Goal: Task Accomplishment & Management: Use online tool/utility

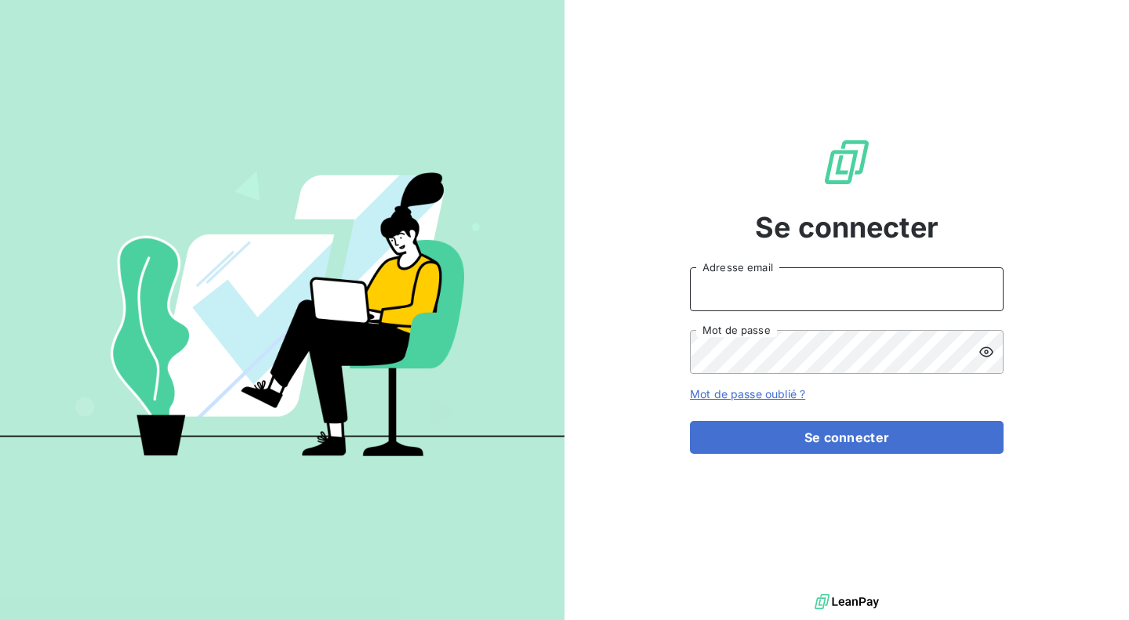
click at [772, 278] on input "Adresse email" at bounding box center [847, 289] width 314 height 44
click at [0, 619] on com-1password-button at bounding box center [0, 620] width 0 height 0
type input "[PERSON_NAME][EMAIL_ADDRESS][DOMAIN_NAME]"
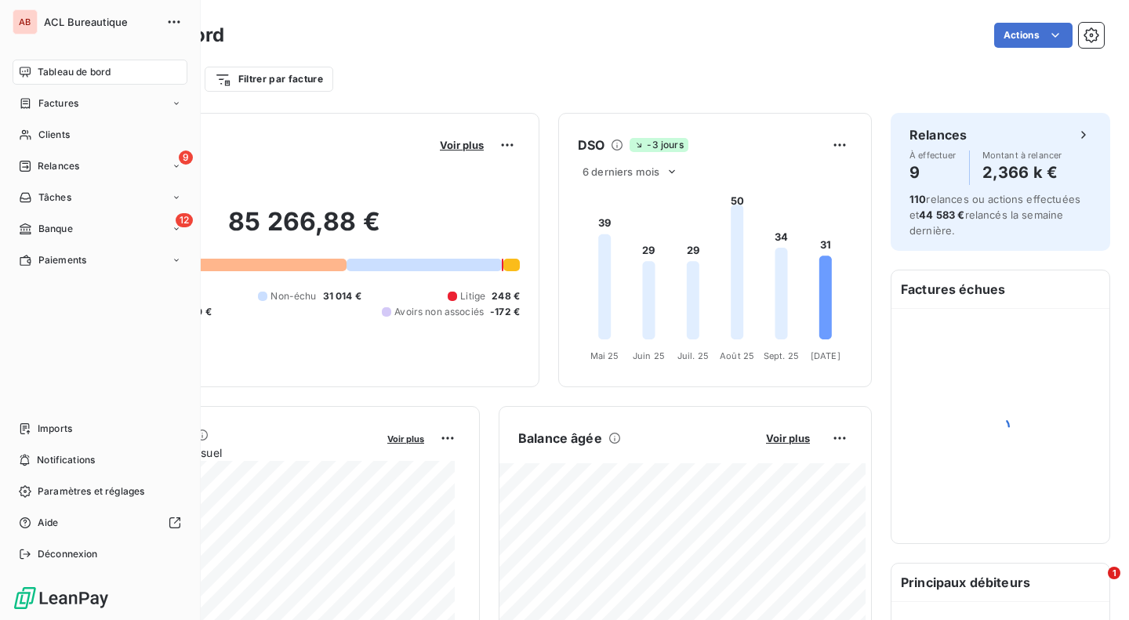
click at [46, 165] on span "Relances" at bounding box center [59, 166] width 42 height 14
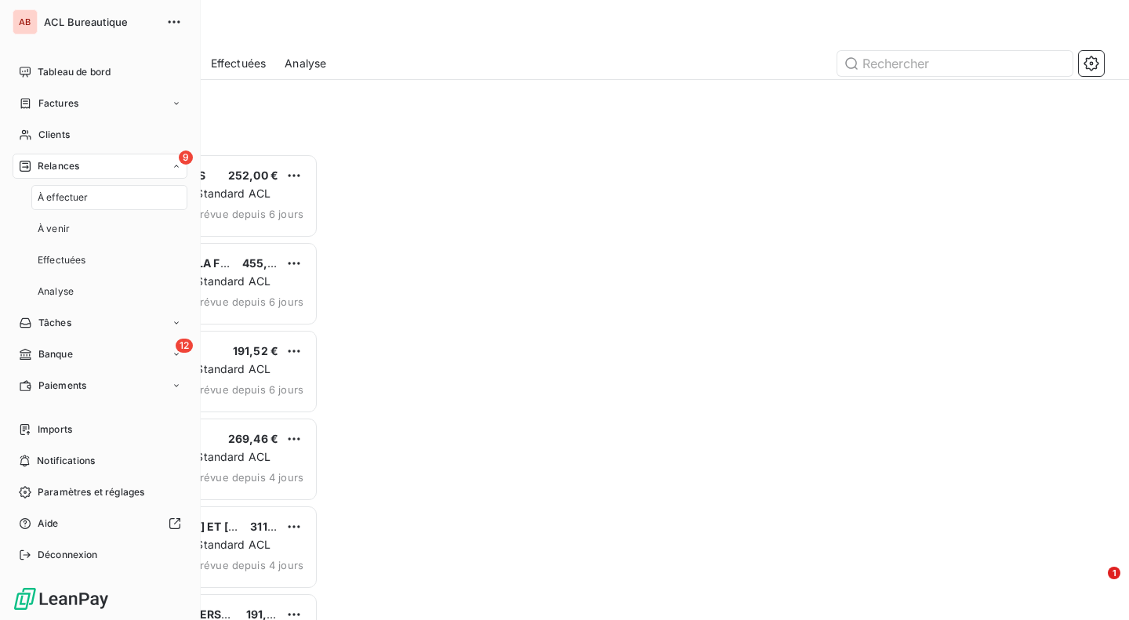
scroll to position [455, 231]
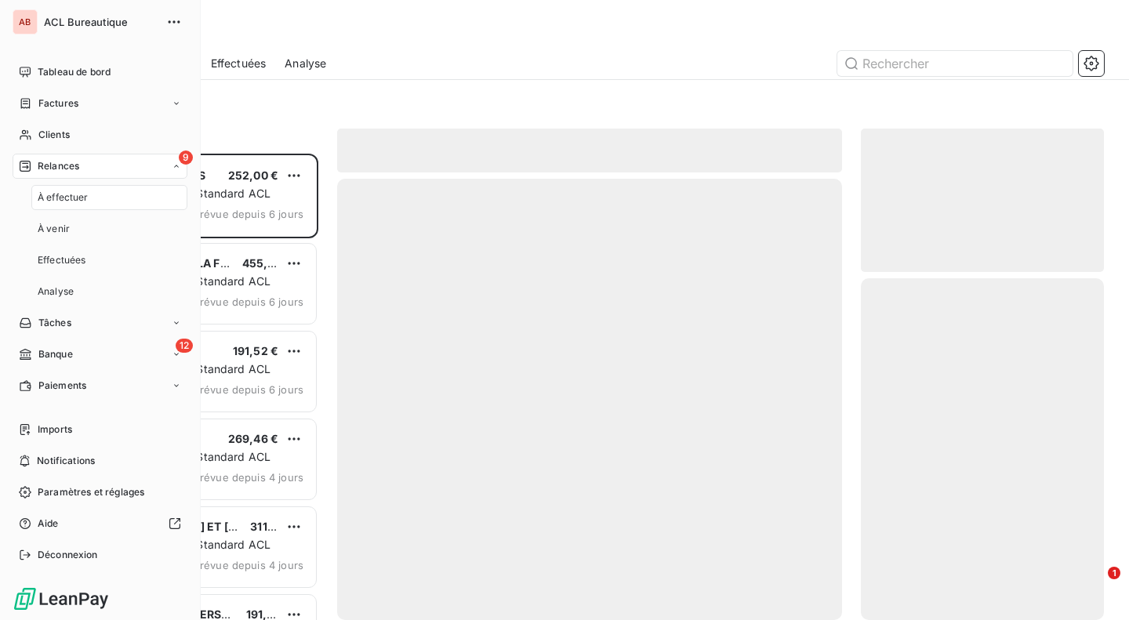
click at [53, 199] on span "À effectuer" at bounding box center [63, 198] width 51 height 14
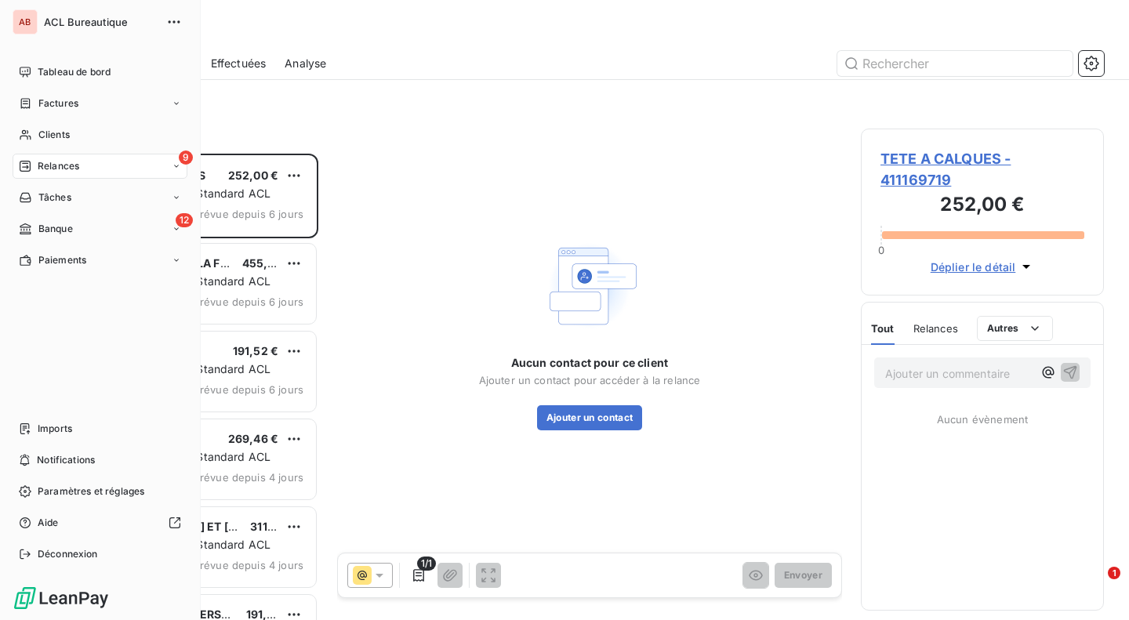
click at [52, 167] on span "Relances" at bounding box center [59, 166] width 42 height 14
click at [64, 254] on span "Effectuées" at bounding box center [62, 260] width 49 height 14
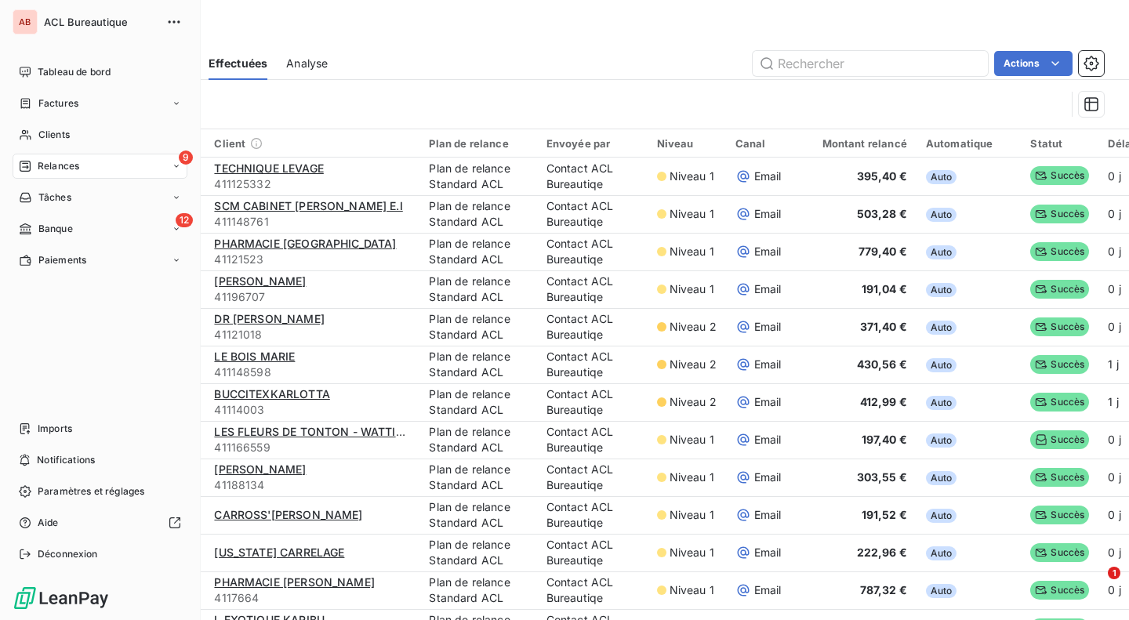
click at [74, 159] on span "Relances" at bounding box center [59, 166] width 42 height 14
click at [93, 348] on div "12 Banque" at bounding box center [100, 354] width 175 height 25
click at [122, 250] on div "Opérations à associer" at bounding box center [109, 260] width 156 height 25
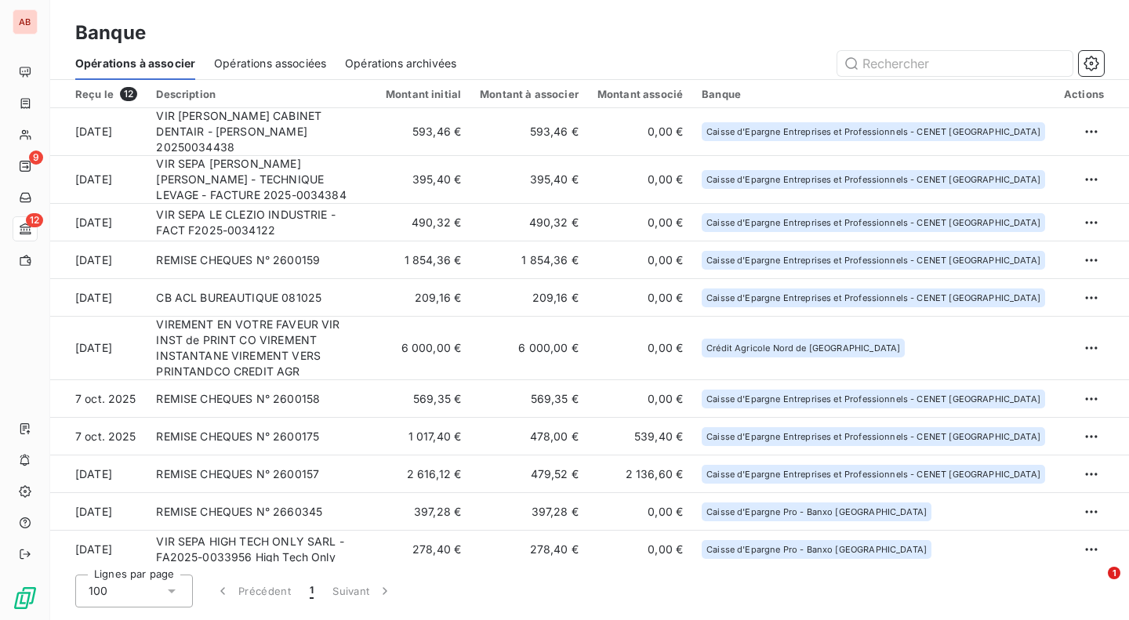
click at [1085, 337] on html "AB 9 12 Banque Opérations à associer Opérations associées Opérations archivées …" at bounding box center [564, 310] width 1129 height 620
click at [1055, 372] on div "Archiver l’opération" at bounding box center [1030, 373] width 121 height 25
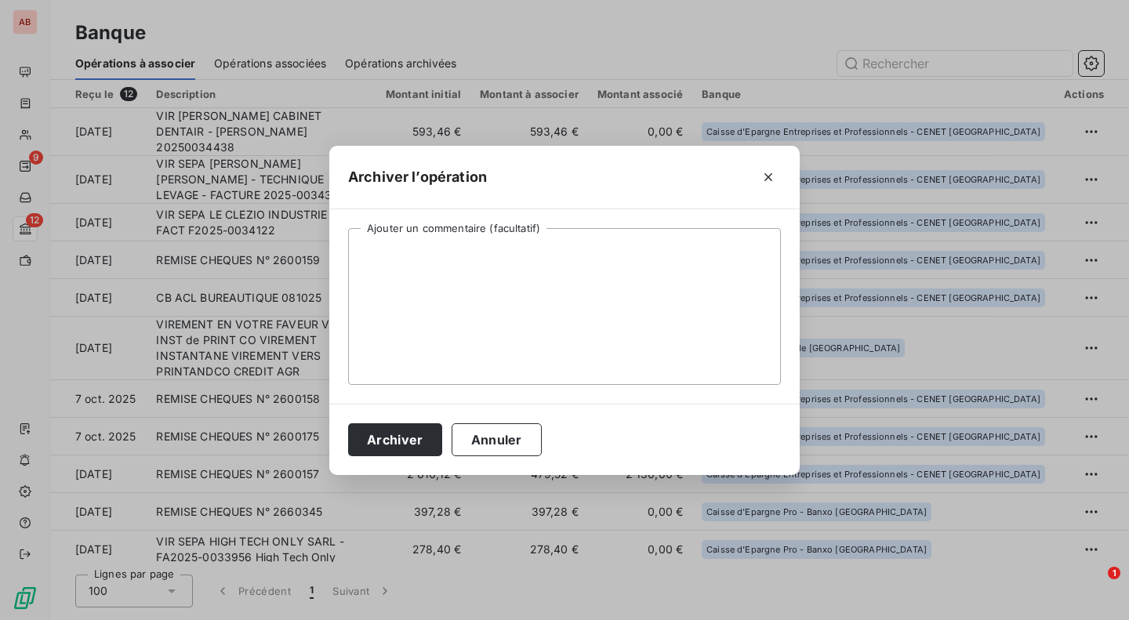
click at [401, 432] on button "Archiver" at bounding box center [395, 439] width 94 height 33
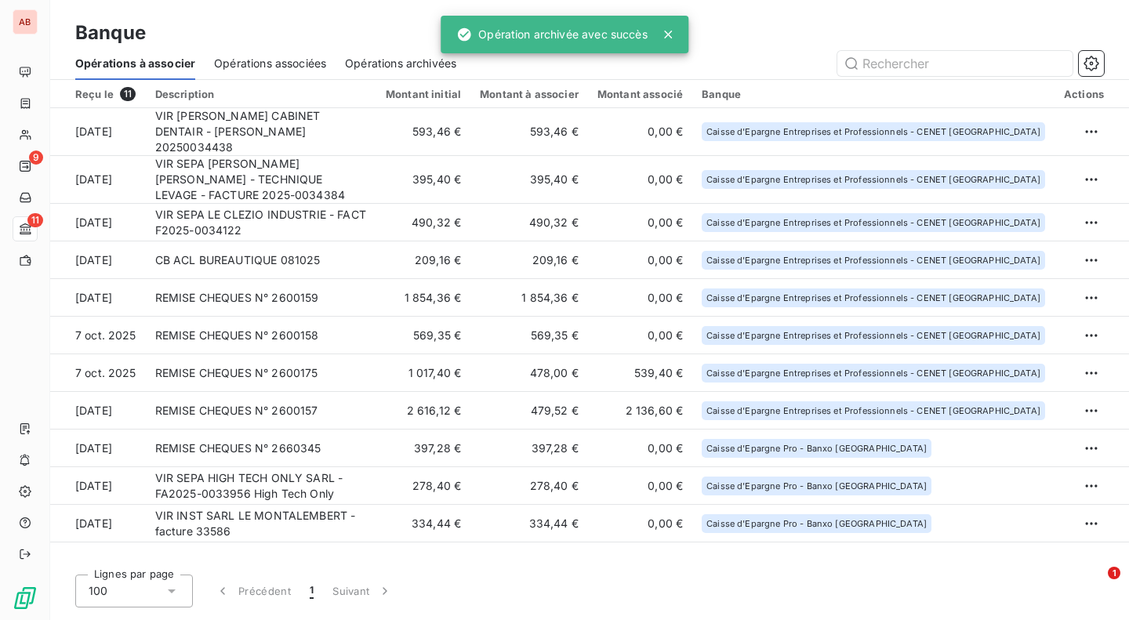
click at [358, 213] on td "VIR SEPA LE CLEZIO INDUSTRIE - FACT F2025-0034122" at bounding box center [261, 223] width 231 height 38
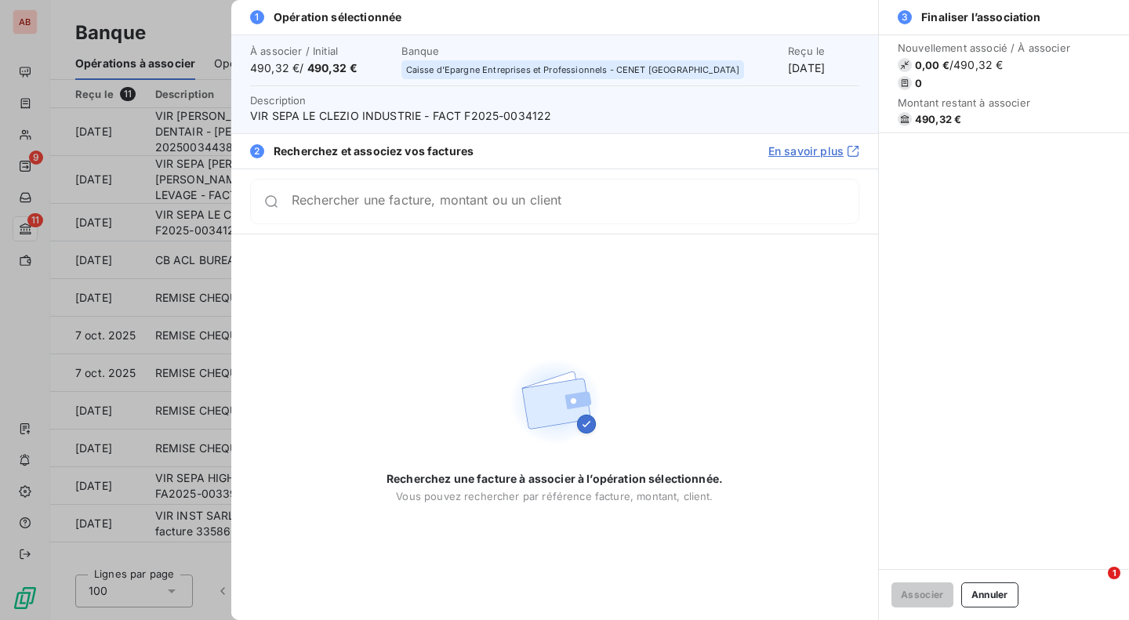
click at [521, 113] on span "VIR SEPA LE CLEZIO INDUSTRIE - FACT F2025-0034122" at bounding box center [554, 116] width 609 height 16
copy span "0034122"
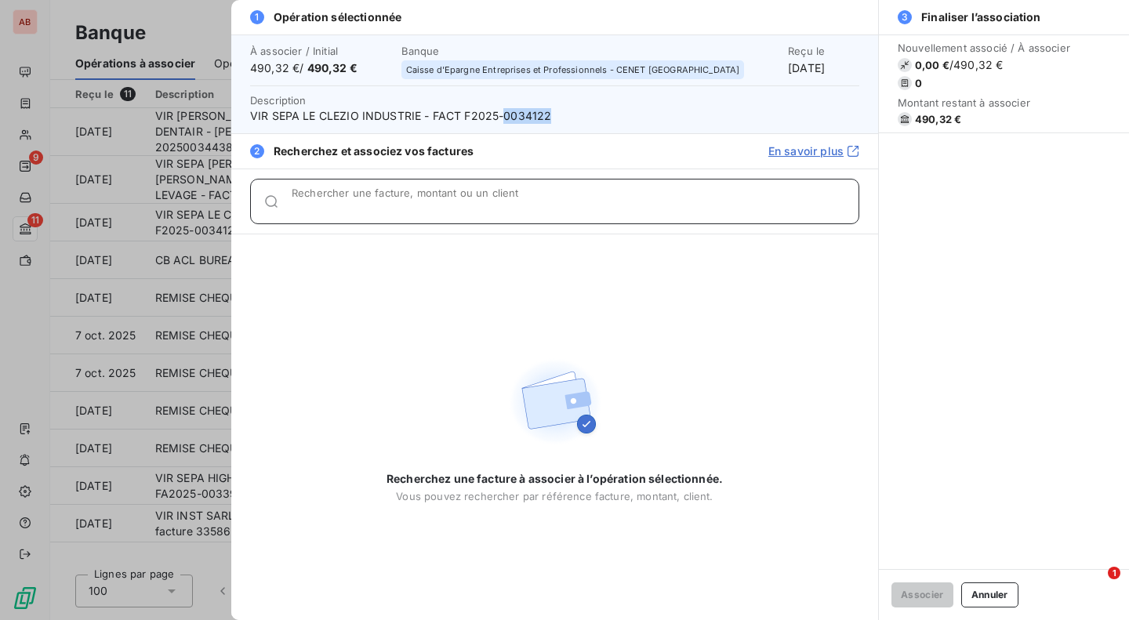
click at [495, 204] on input "Rechercher une facture, montant ou un client" at bounding box center [575, 208] width 567 height 16
paste input "0034122"
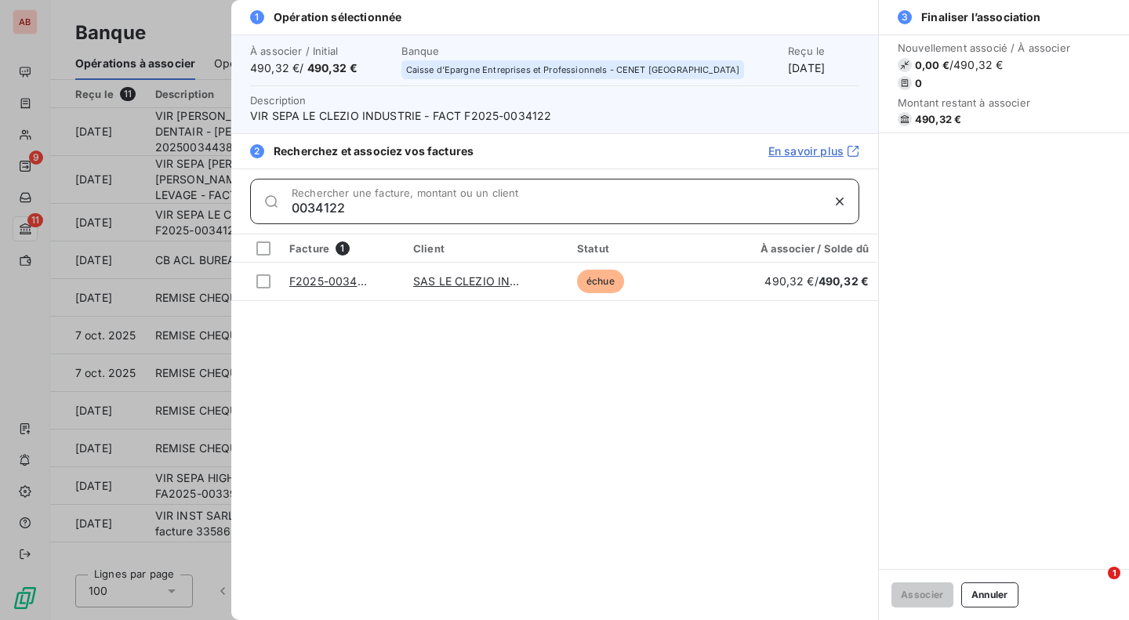
type input "0034122"
click at [260, 287] on div at bounding box center [263, 281] width 14 height 14
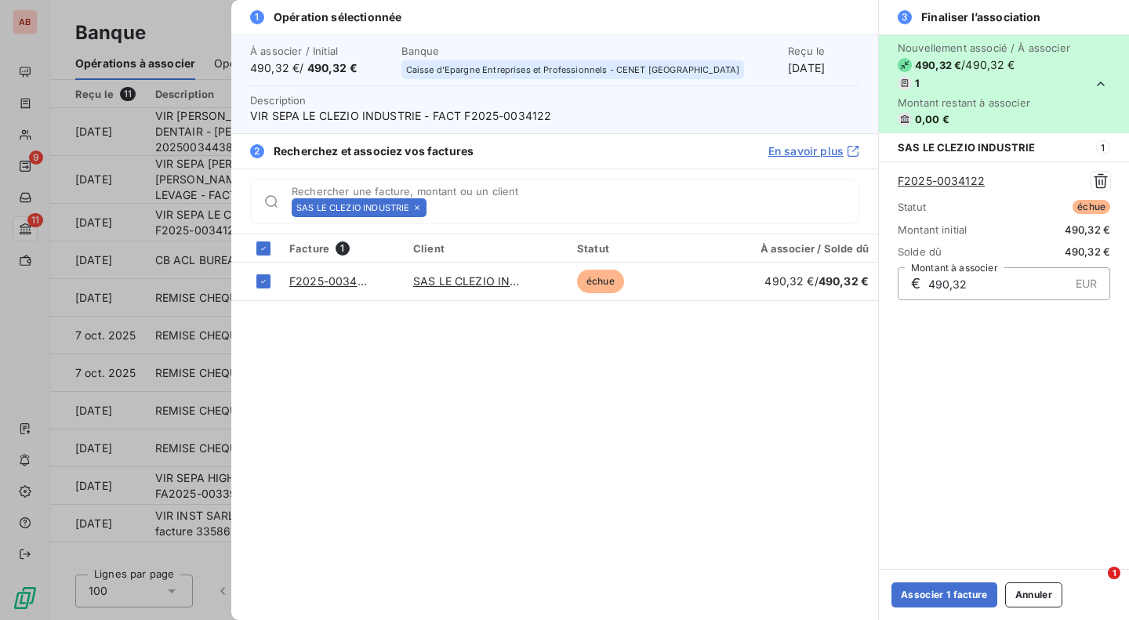
click at [932, 598] on button "Associer 1 facture" at bounding box center [945, 595] width 106 height 25
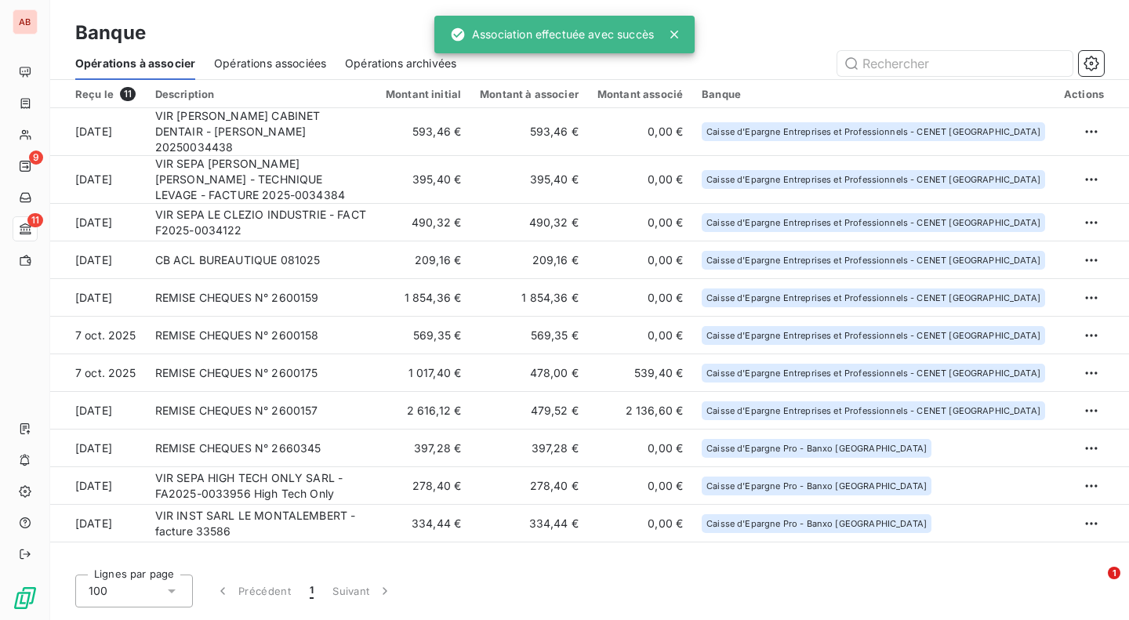
click at [322, 168] on td "VIR SEPA [PERSON_NAME] [PERSON_NAME] - TECHNIQUE LEVAGE - FACTURE 2025-0034384" at bounding box center [261, 180] width 231 height 48
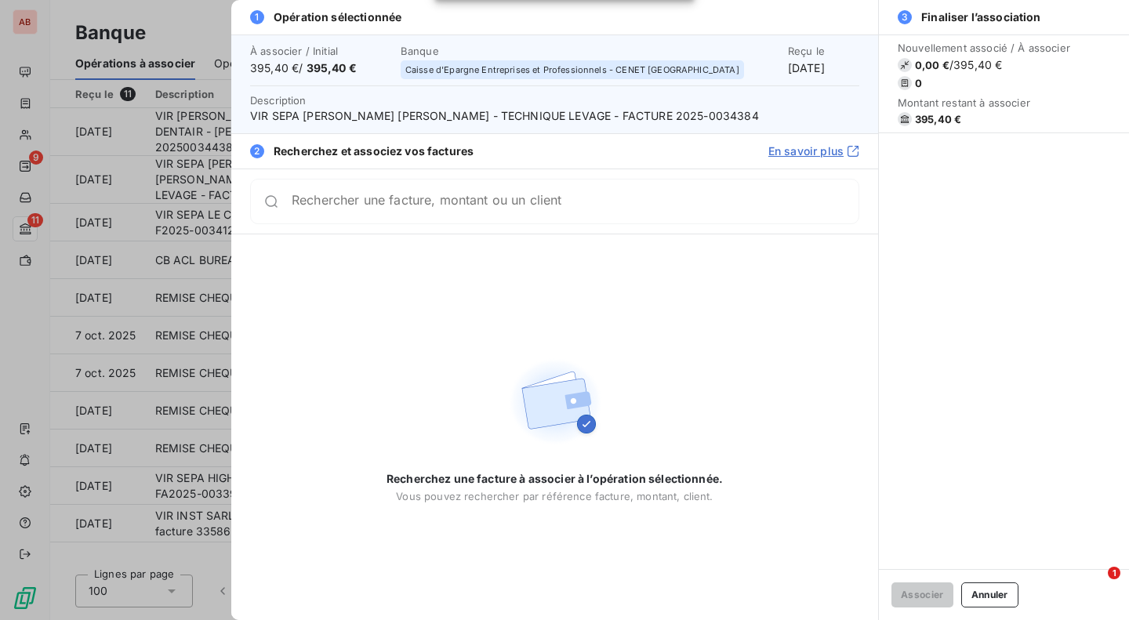
click at [649, 118] on span "VIR SEPA [PERSON_NAME] [PERSON_NAME] - TECHNIQUE LEVAGE - FACTURE 2025-0034384" at bounding box center [554, 116] width 609 height 16
copy span "0034384"
click at [576, 213] on div "Rechercher une facture, montant ou un client" at bounding box center [554, 201] width 609 height 45
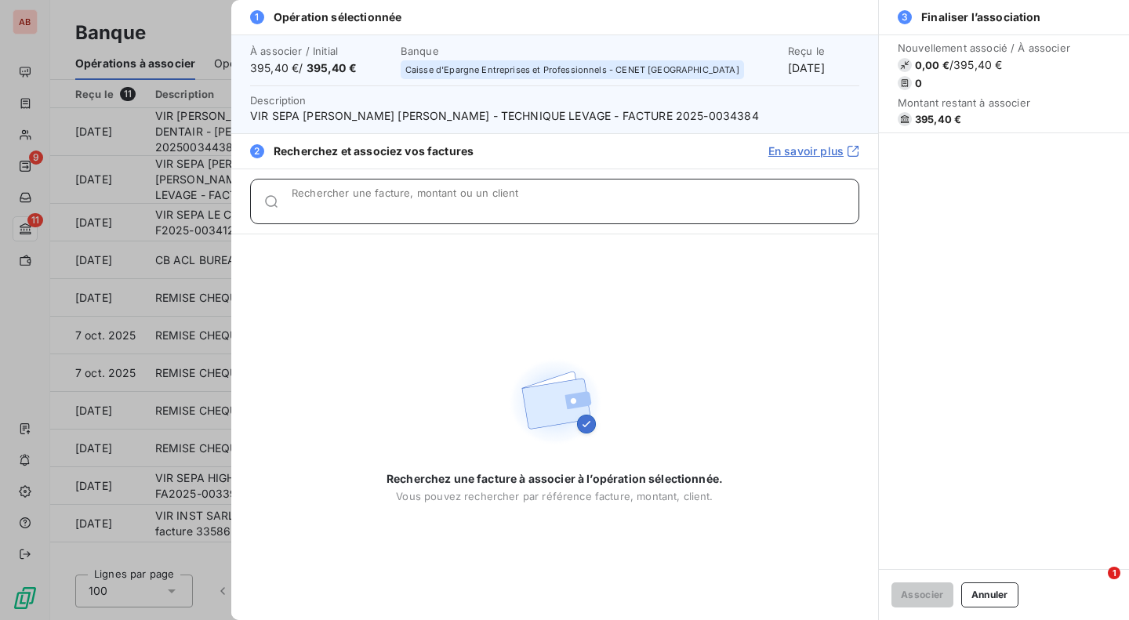
paste input "0034384"
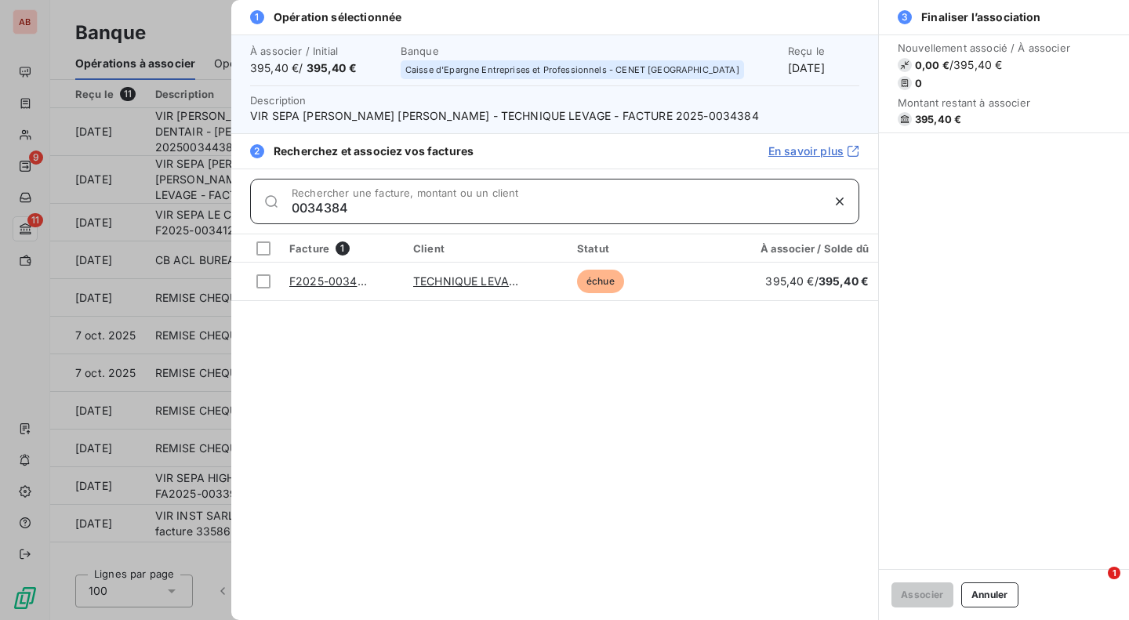
type input "0034384"
click at [267, 274] on td at bounding box center [255, 282] width 49 height 38
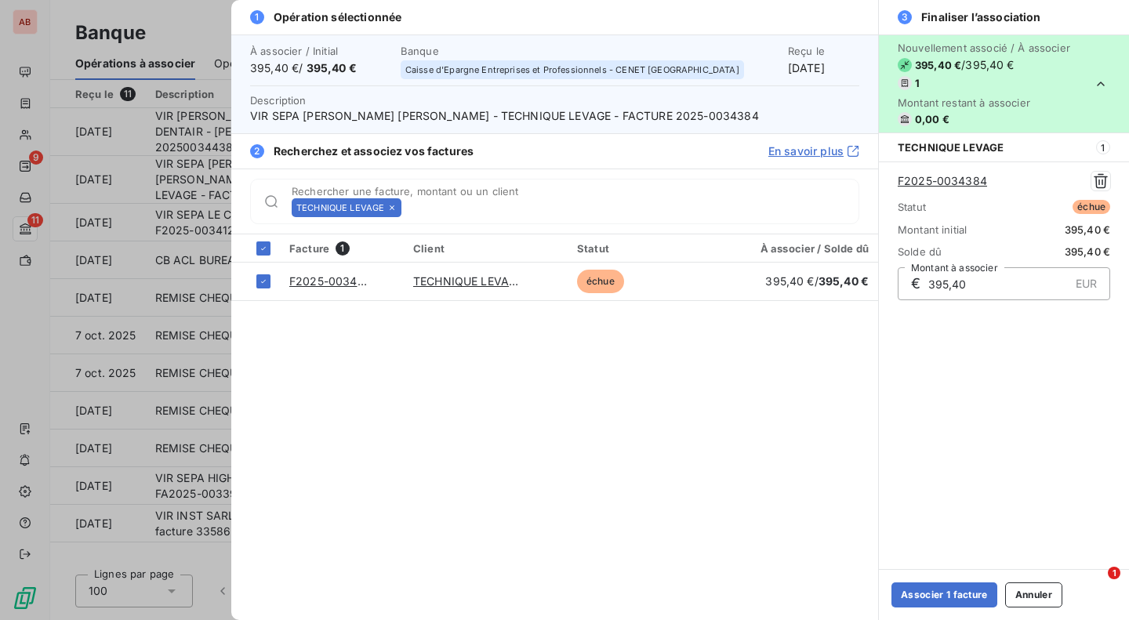
click at [948, 594] on button "Associer 1 facture" at bounding box center [945, 595] width 106 height 25
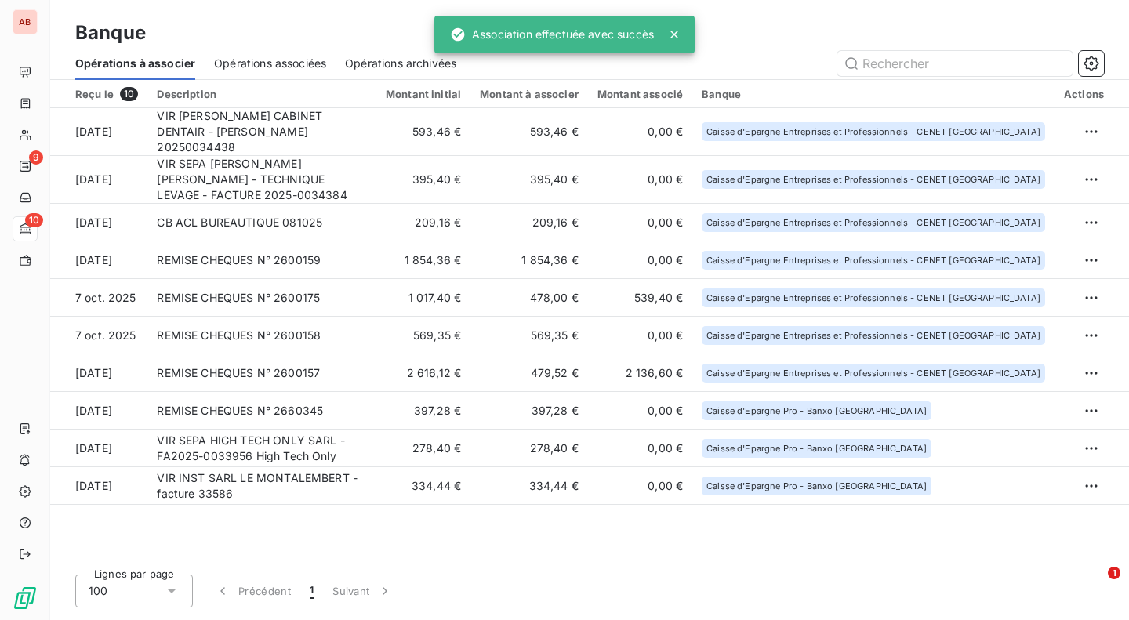
click at [303, 127] on td "VIR [PERSON_NAME] CABINET DENTAIR - [PERSON_NAME] 20250034438" at bounding box center [261, 132] width 229 height 48
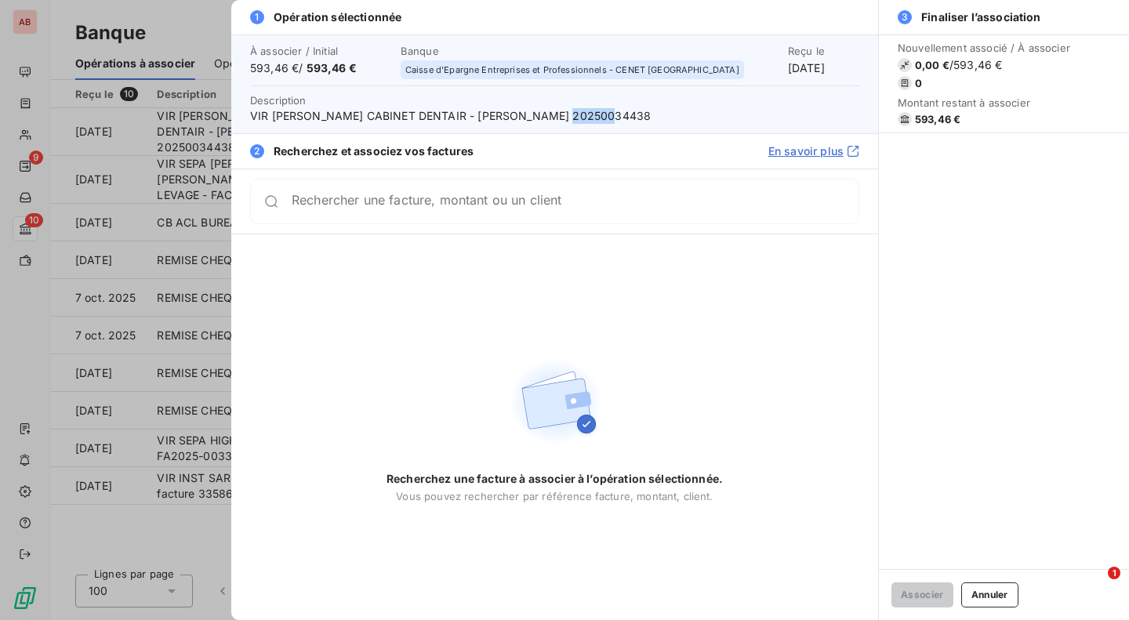
drag, startPoint x: 565, startPoint y: 117, endPoint x: 618, endPoint y: 119, distance: 53.4
click at [618, 119] on span "VIR [PERSON_NAME] CABINET DENTAIR - [PERSON_NAME] 20250034438" at bounding box center [554, 116] width 609 height 16
copy span "034438"
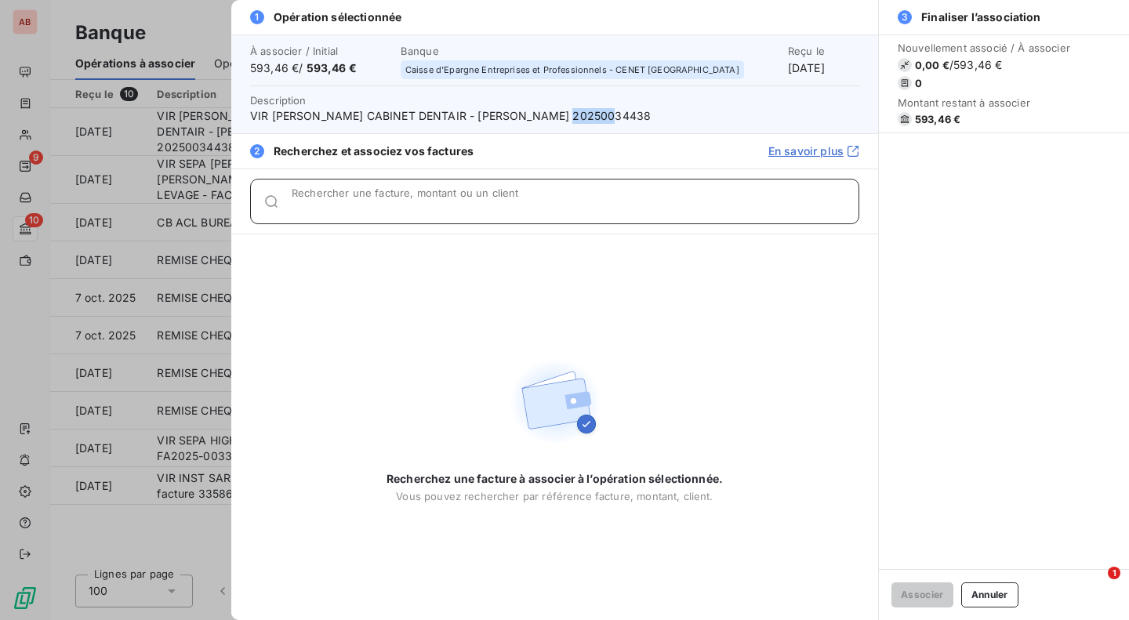
click at [575, 197] on div "Rechercher une facture, montant ou un client" at bounding box center [575, 202] width 567 height 16
paste input "034438"
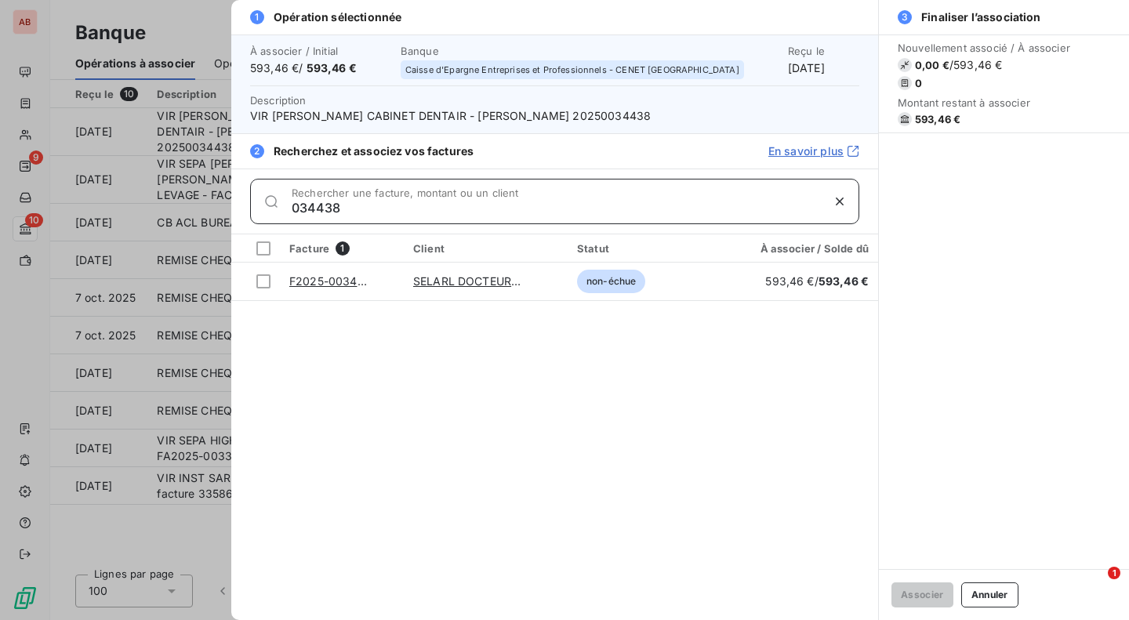
type input "034438"
click at [256, 279] on div at bounding box center [263, 281] width 14 height 14
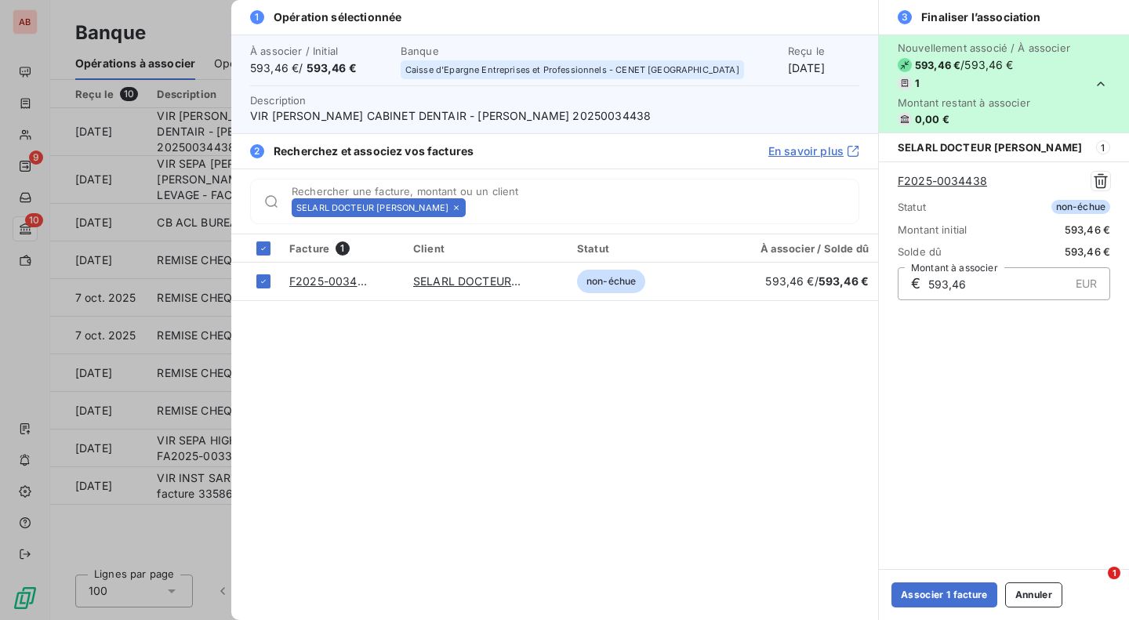
click at [953, 596] on button "Associer 1 facture" at bounding box center [945, 595] width 106 height 25
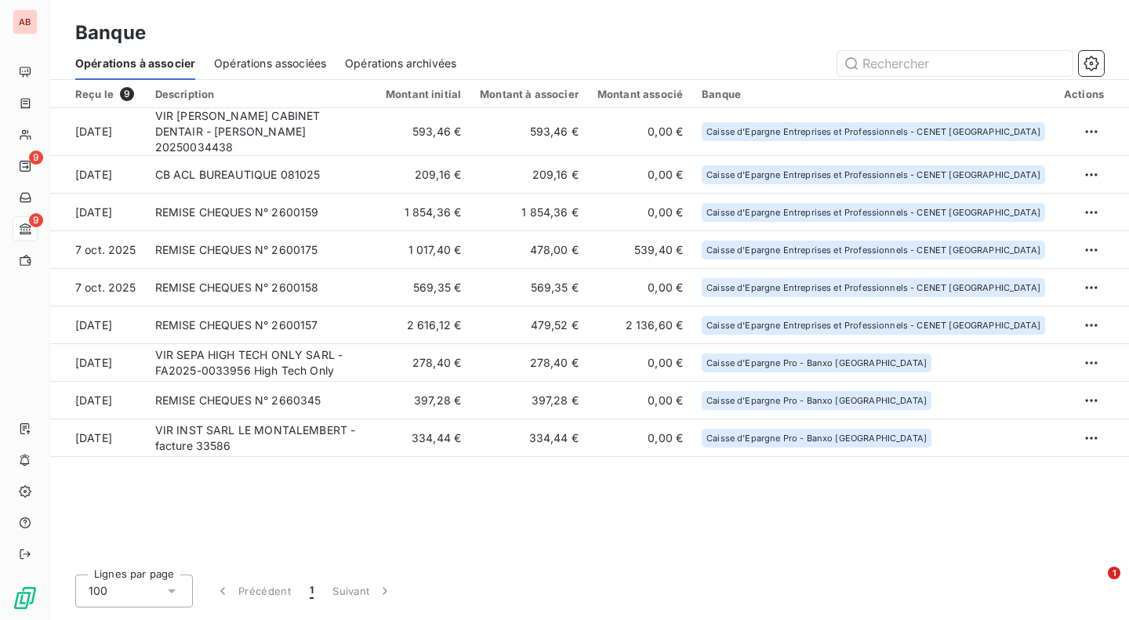
click at [434, 164] on td "209,16 €" at bounding box center [423, 175] width 94 height 38
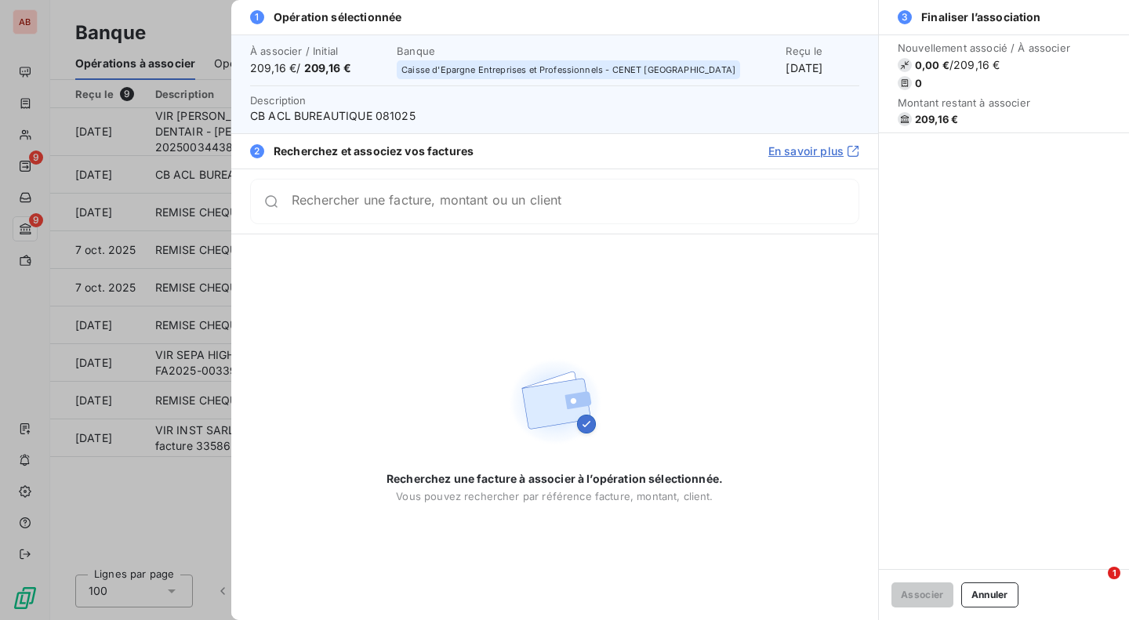
click at [427, 208] on input "Rechercher une facture, montant ou un client" at bounding box center [575, 202] width 567 height 16
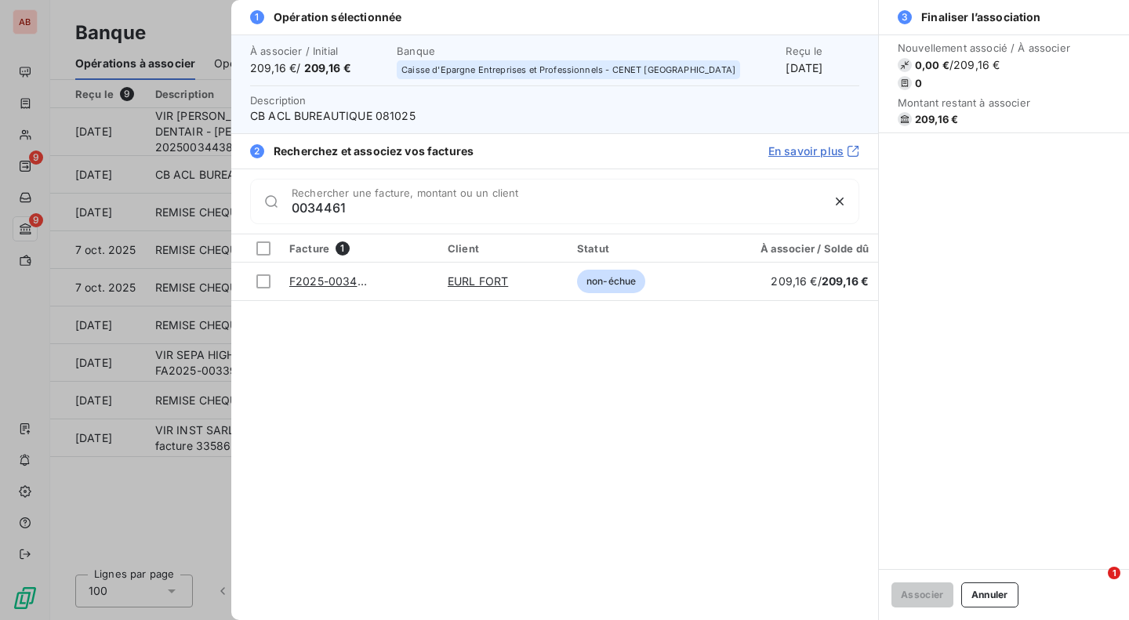
type input "0034461"
click at [260, 276] on div at bounding box center [263, 281] width 14 height 14
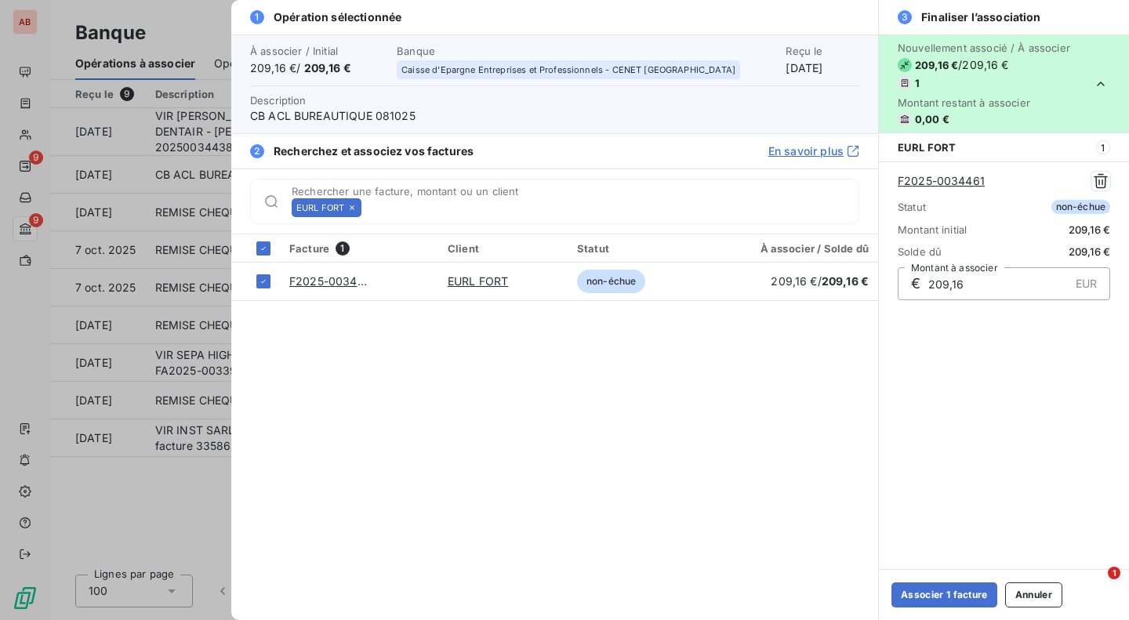
click at [941, 588] on button "Associer 1 facture" at bounding box center [945, 595] width 106 height 25
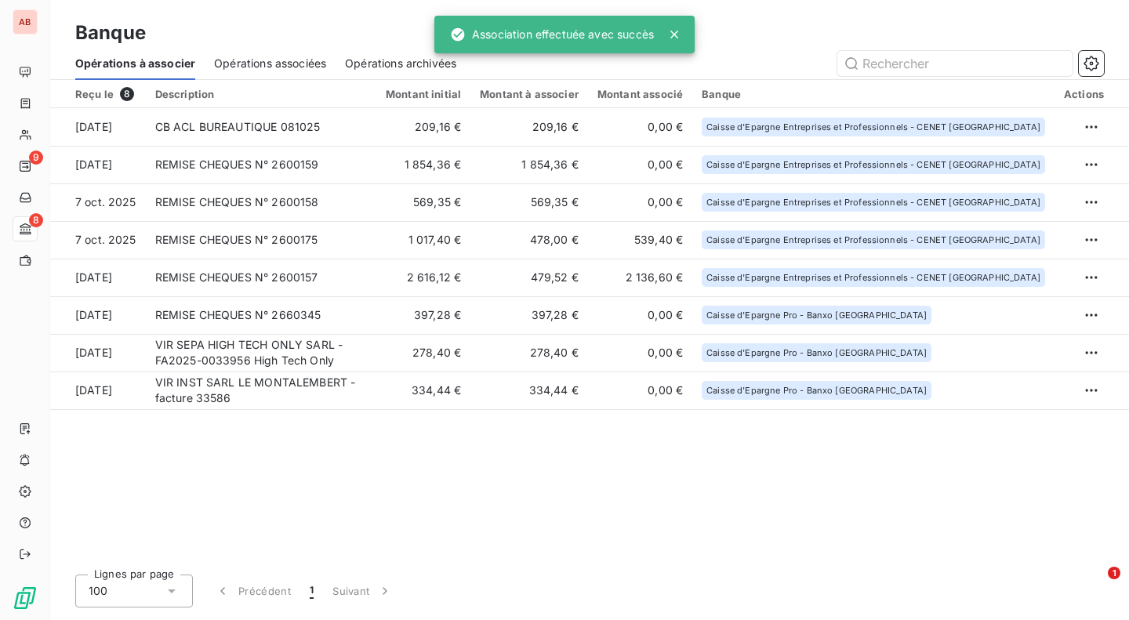
click at [445, 168] on td "1 854,36 €" at bounding box center [423, 165] width 94 height 38
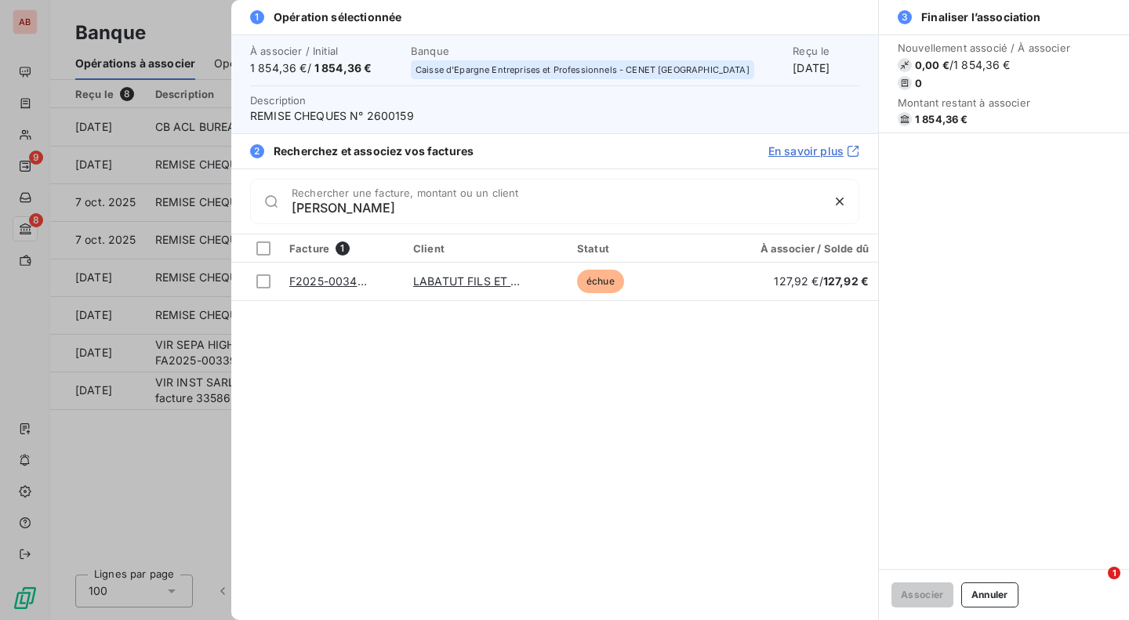
type input "[PERSON_NAME]"
click at [267, 279] on div at bounding box center [263, 281] width 14 height 14
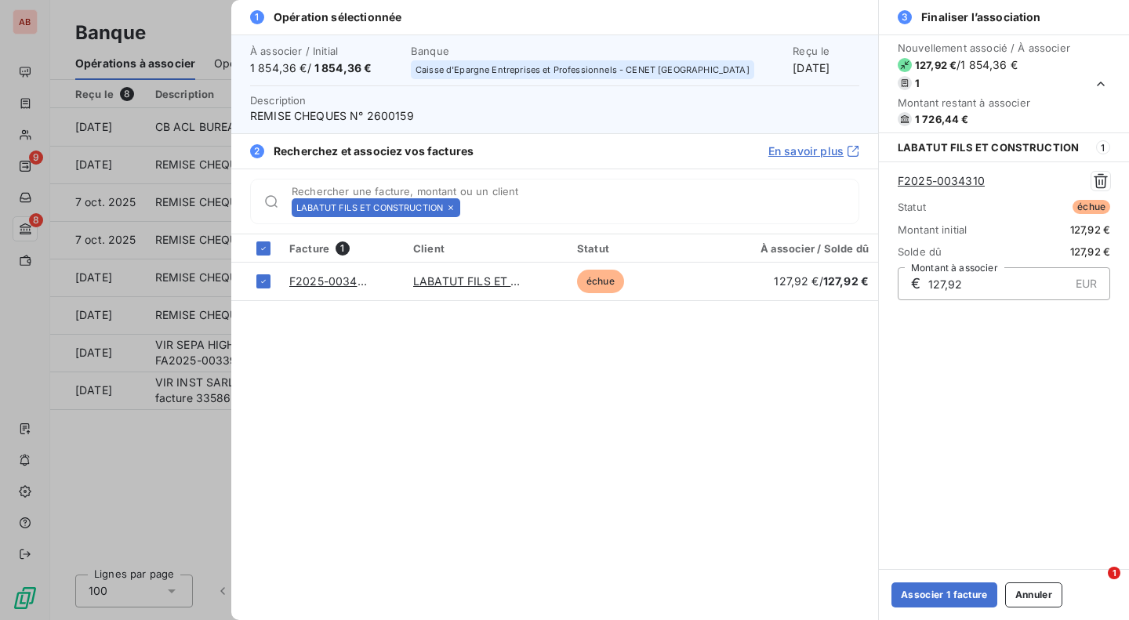
click at [946, 598] on button "Associer 1 facture" at bounding box center [945, 595] width 106 height 25
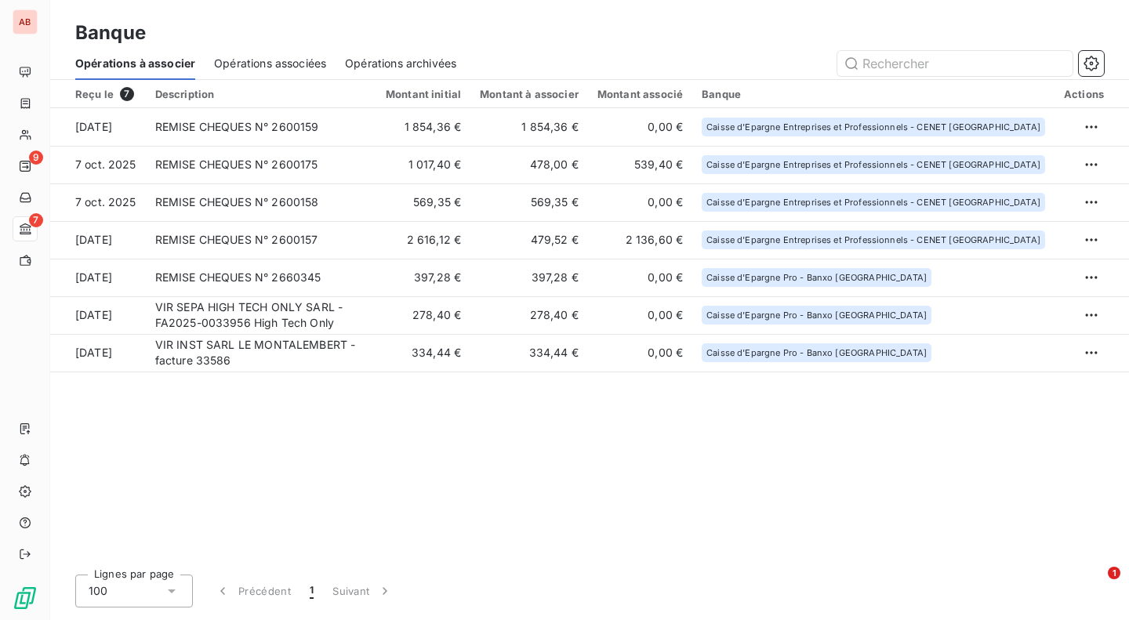
click at [514, 169] on td "478,00 €" at bounding box center [530, 165] width 118 height 38
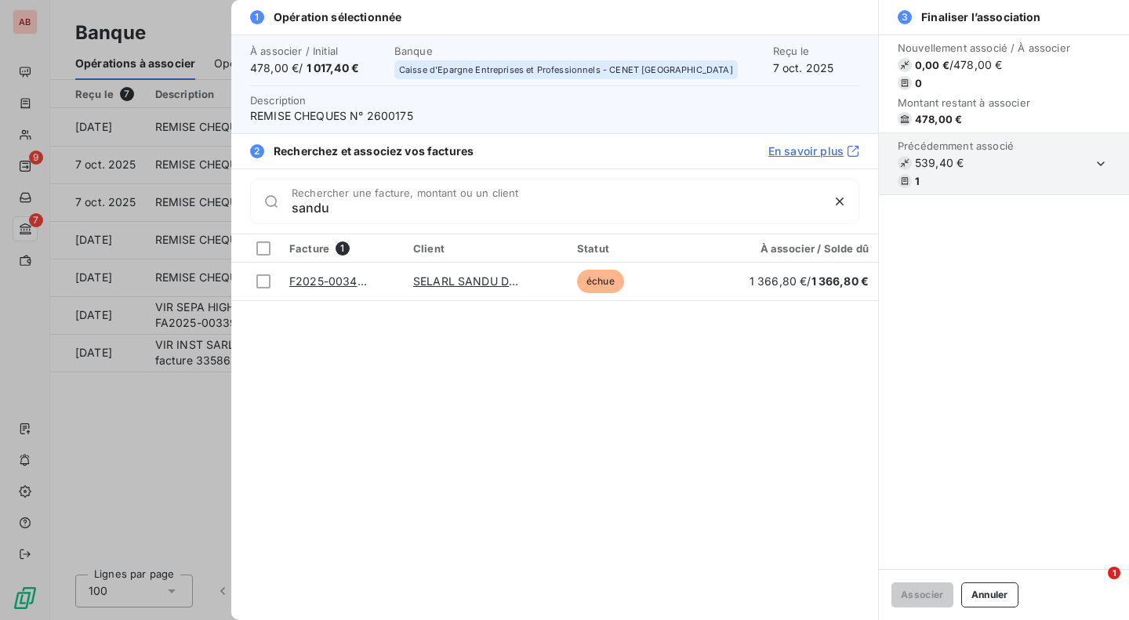
type input "sandu"
click at [261, 284] on div at bounding box center [263, 281] width 14 height 14
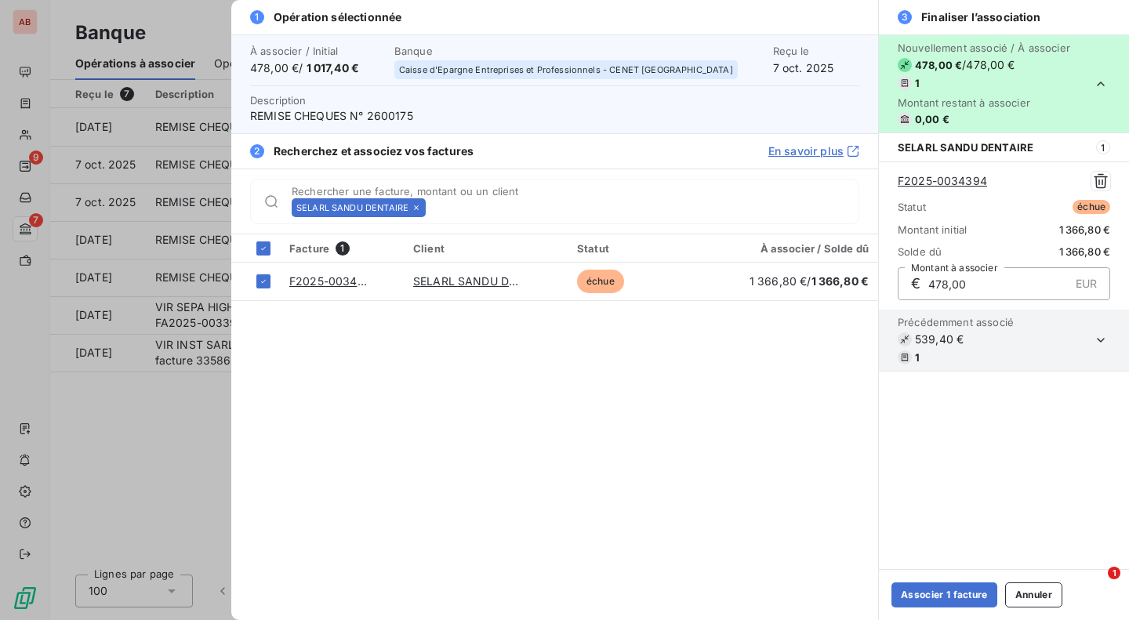
click at [928, 587] on button "Associer 1 facture" at bounding box center [945, 595] width 106 height 25
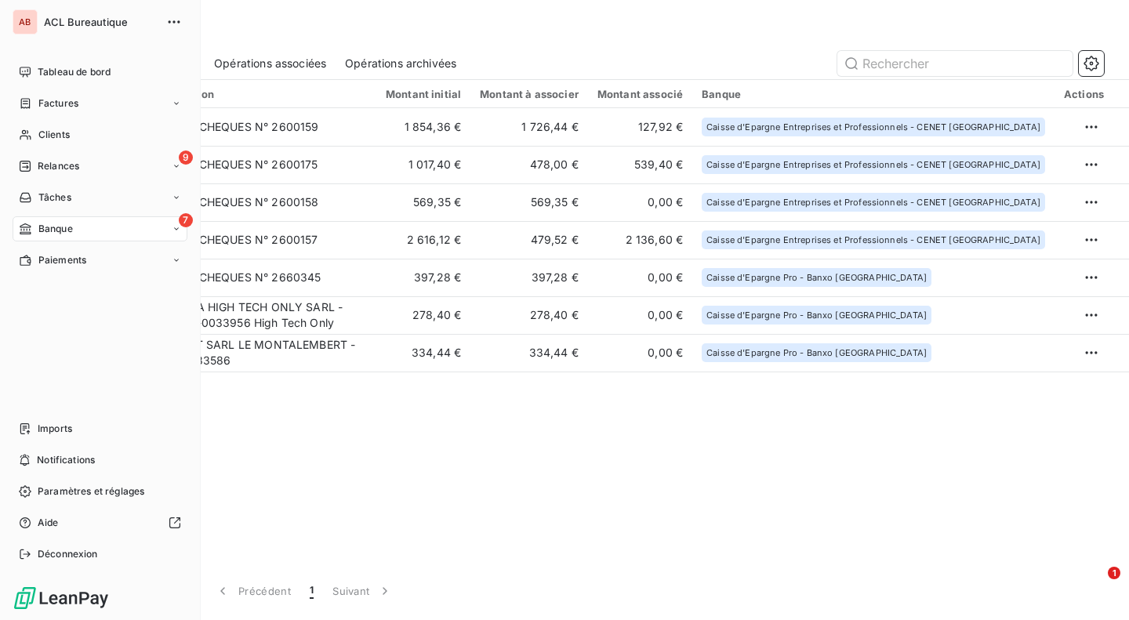
click at [65, 133] on span "Clients" at bounding box center [53, 135] width 31 height 14
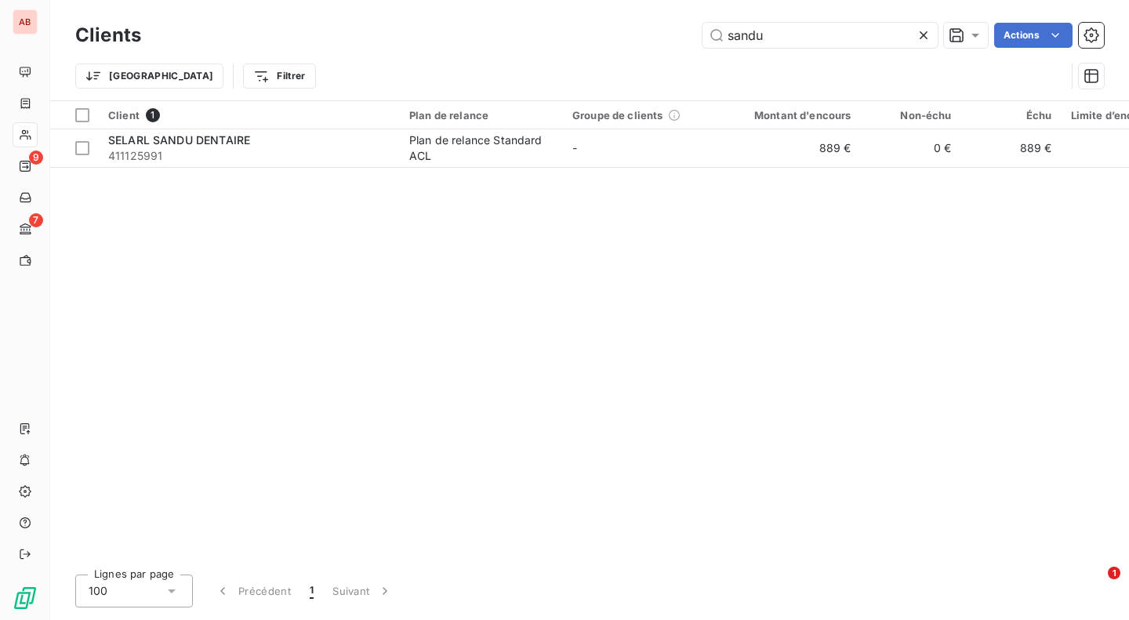
type input "sandu"
click at [225, 148] on span "411125991" at bounding box center [249, 156] width 282 height 16
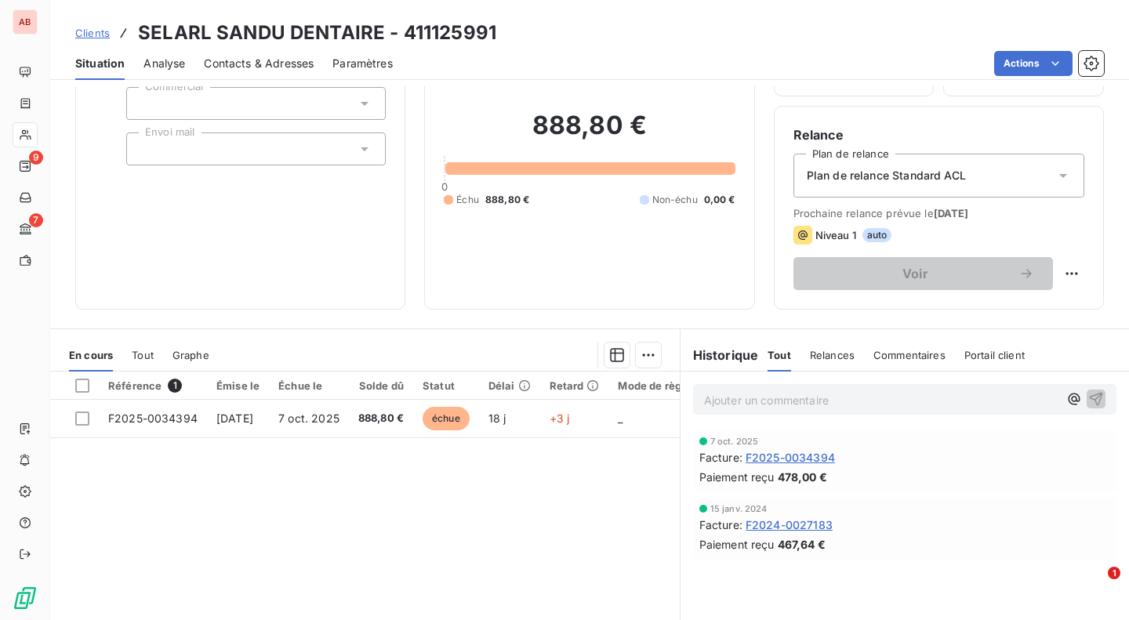
scroll to position [119, 0]
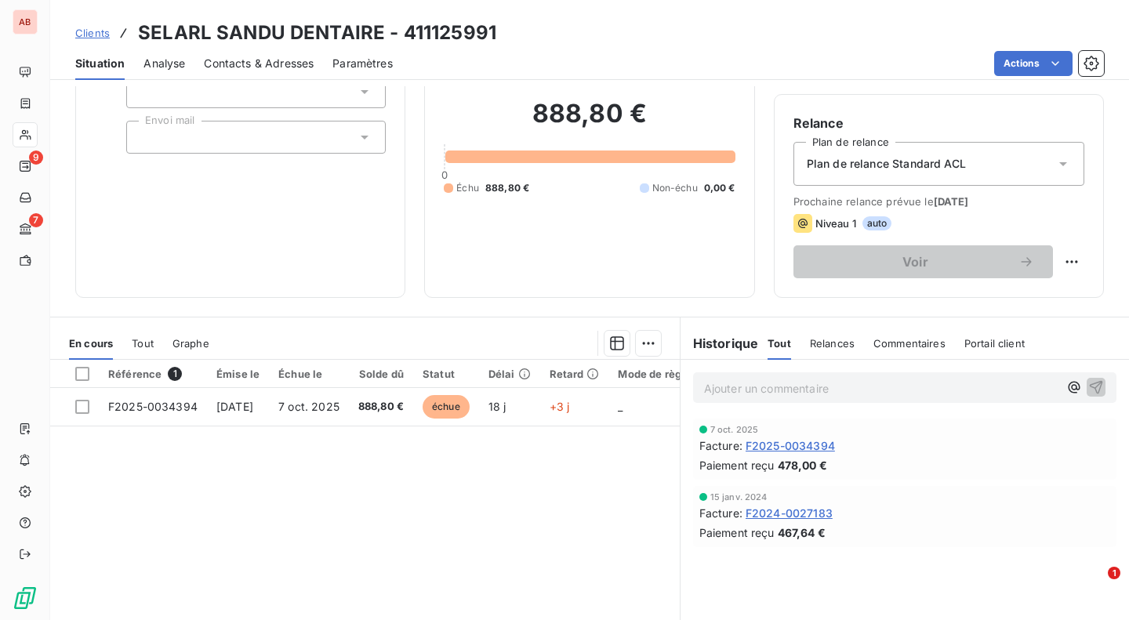
click at [776, 443] on span "F2025-0034394" at bounding box center [790, 446] width 89 height 16
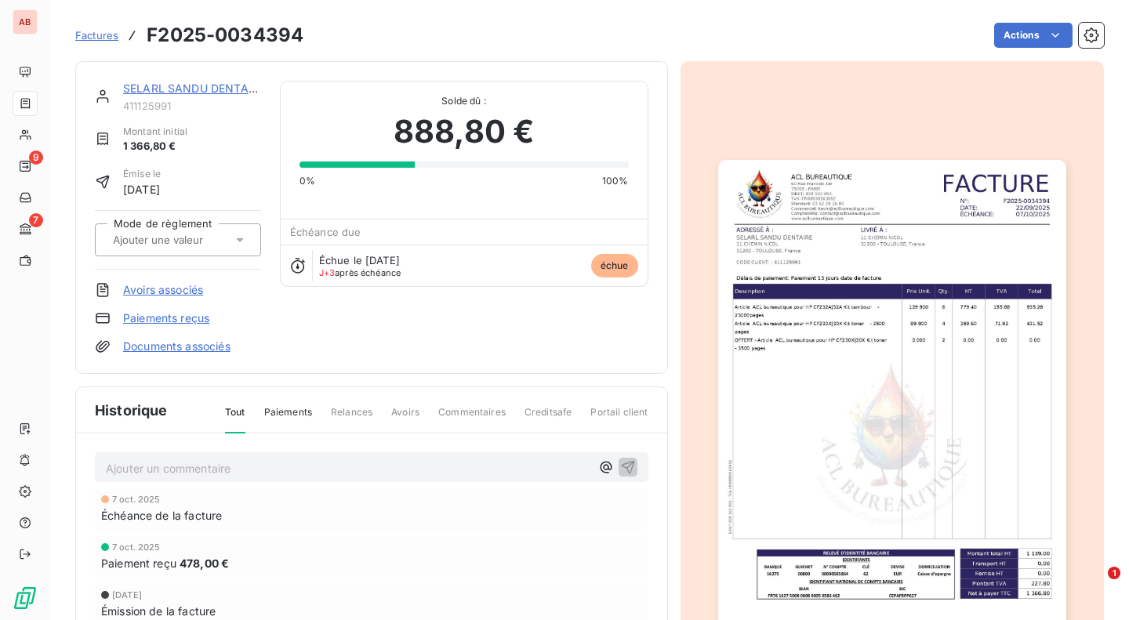
click at [170, 317] on link "Paiements reçus" at bounding box center [166, 319] width 86 height 16
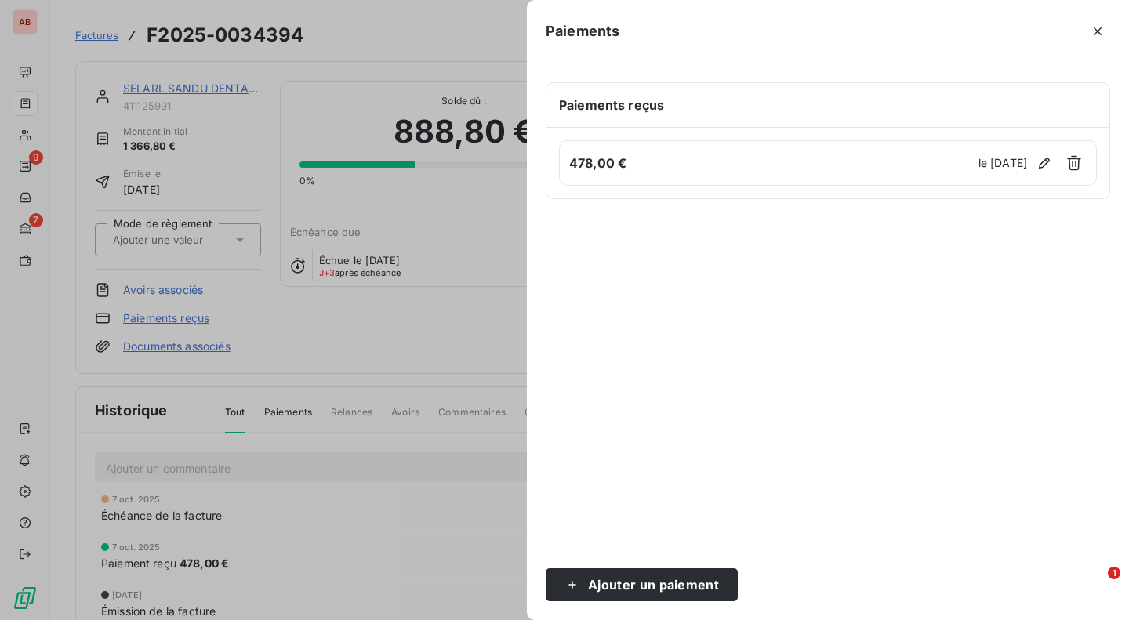
click at [1071, 163] on icon "button" at bounding box center [1074, 163] width 16 height 16
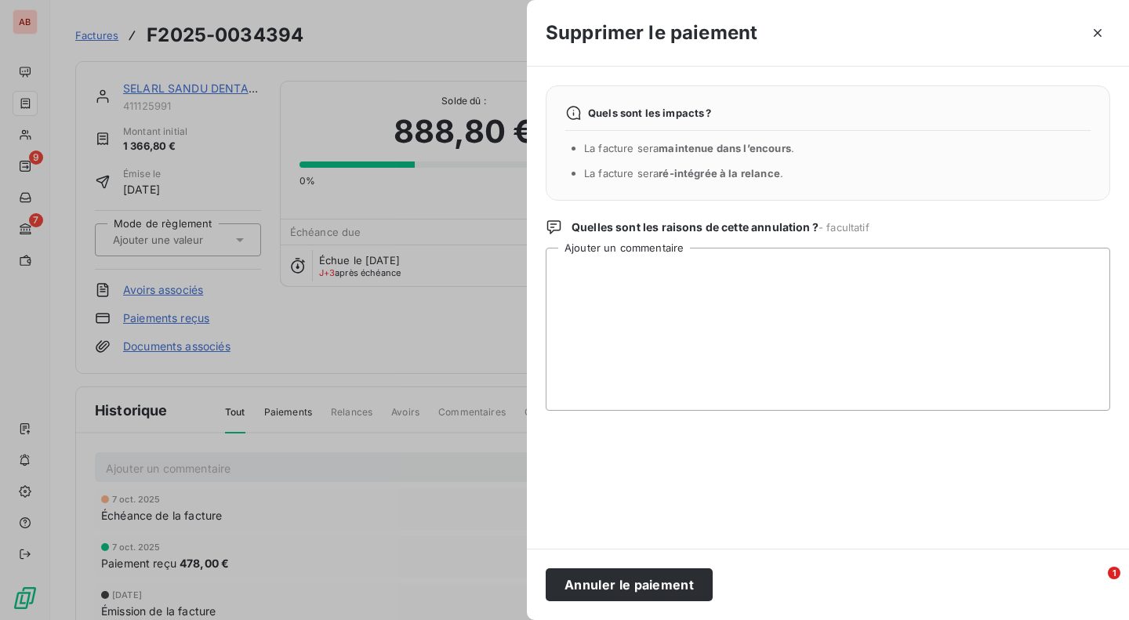
click at [1097, 29] on icon "button" at bounding box center [1098, 33] width 16 height 16
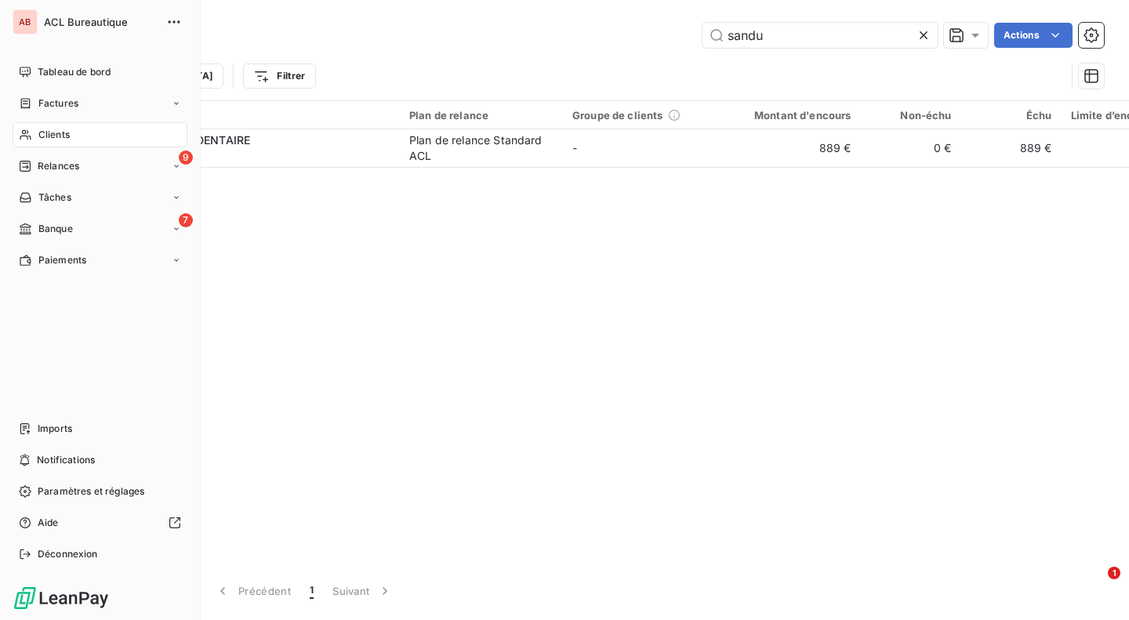
click at [100, 234] on div "7 Banque" at bounding box center [100, 228] width 175 height 25
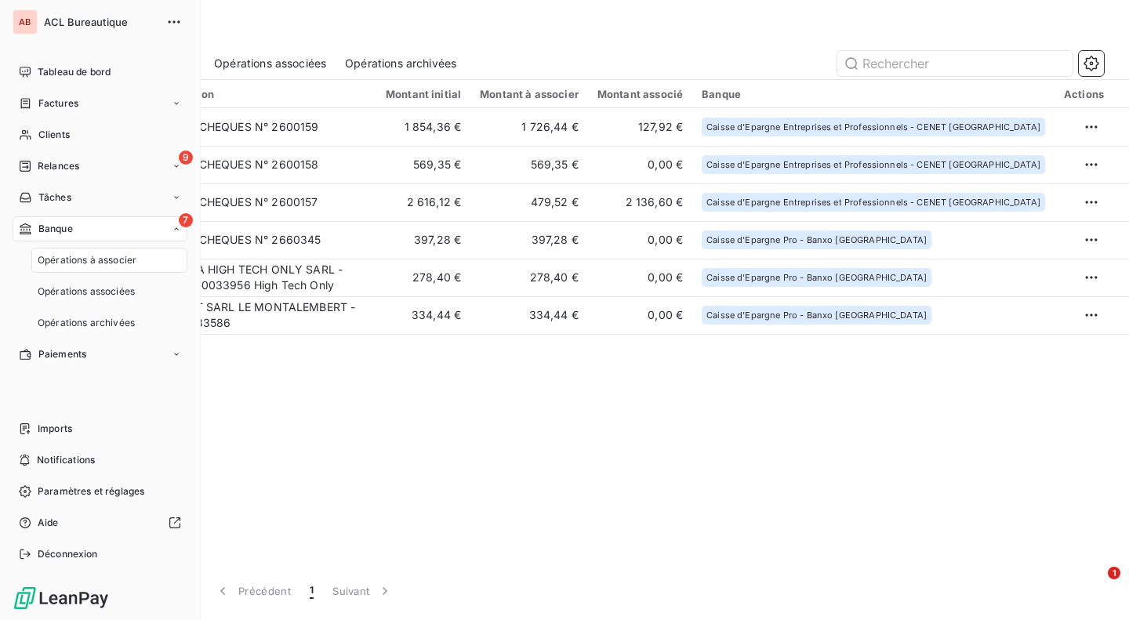
click at [108, 262] on span "Opérations à associer" at bounding box center [87, 260] width 99 height 14
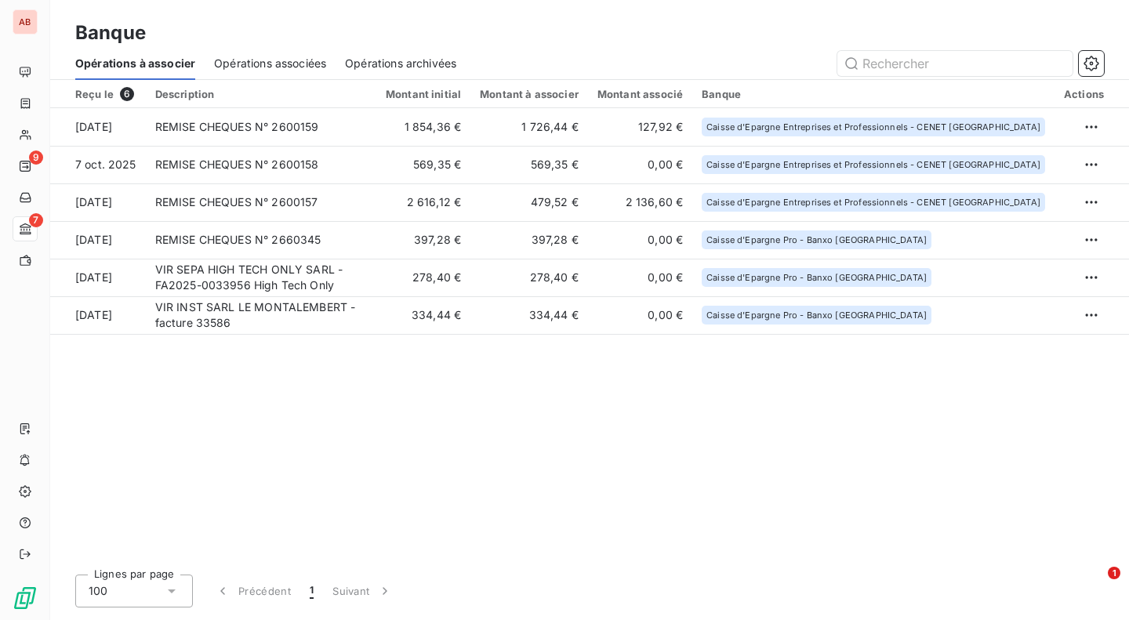
click at [471, 122] on td "1 854,36 €" at bounding box center [423, 127] width 94 height 38
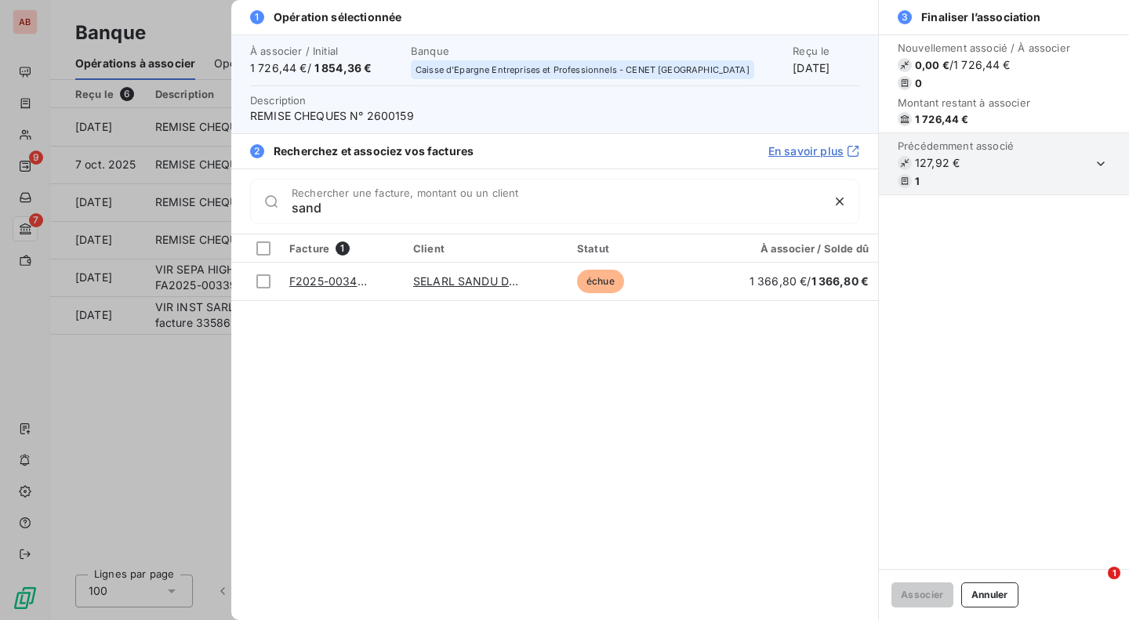
click at [478, 204] on input "sand" at bounding box center [556, 208] width 529 height 16
type input "sand"
click at [263, 281] on div at bounding box center [263, 281] width 14 height 14
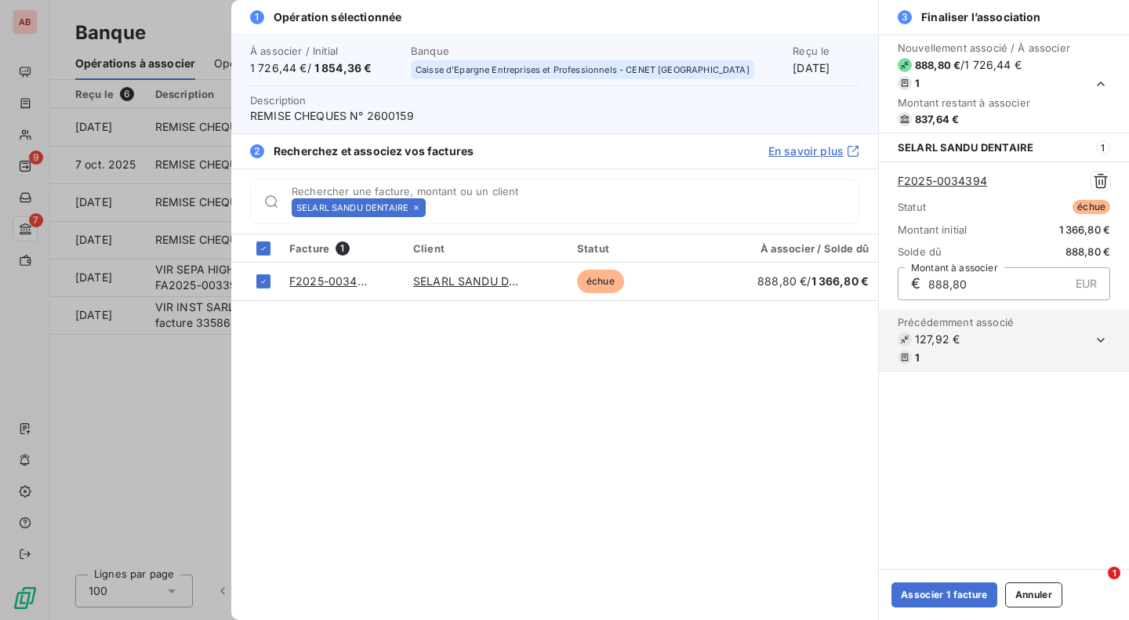
click at [761, 452] on div "Facture 1 Client Statut À associer / Solde dû F2025-0034394 SELARL SANDU DENTAI…" at bounding box center [554, 427] width 647 height 386
drag, startPoint x: 972, startPoint y: 285, endPoint x: 919, endPoint y: 288, distance: 52.6
click at [919, 288] on div "€ 888,80 EUR Montant à associer" at bounding box center [1004, 283] width 213 height 33
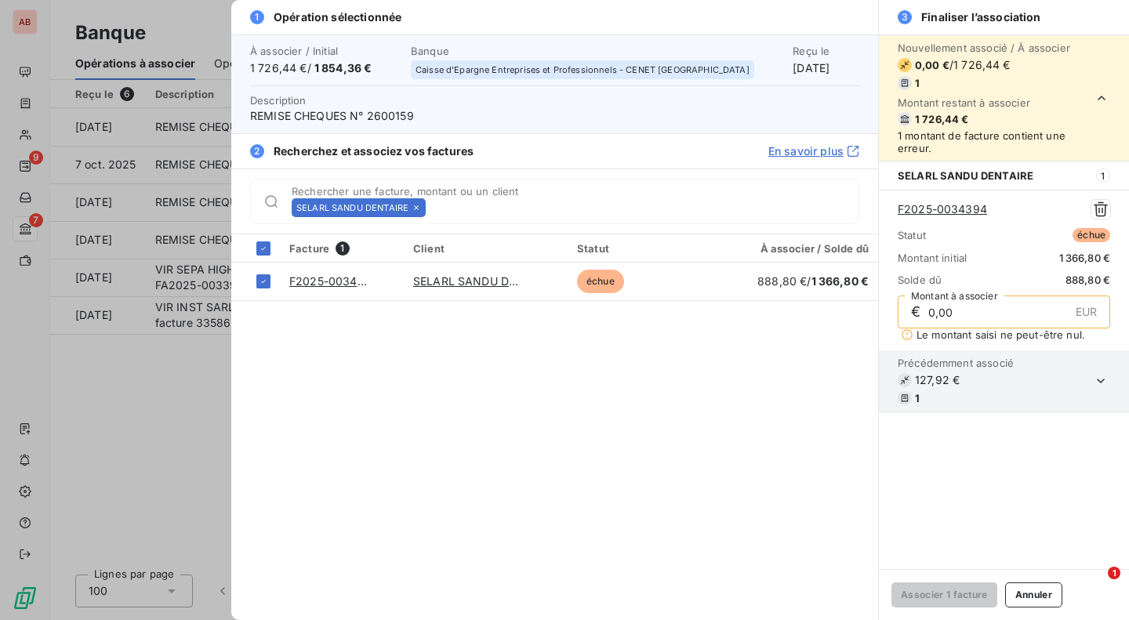
drag, startPoint x: 970, startPoint y: 317, endPoint x: 914, endPoint y: 317, distance: 55.7
click at [914, 317] on div "€ 0,00 EUR Montant à associer" at bounding box center [1004, 312] width 213 height 33
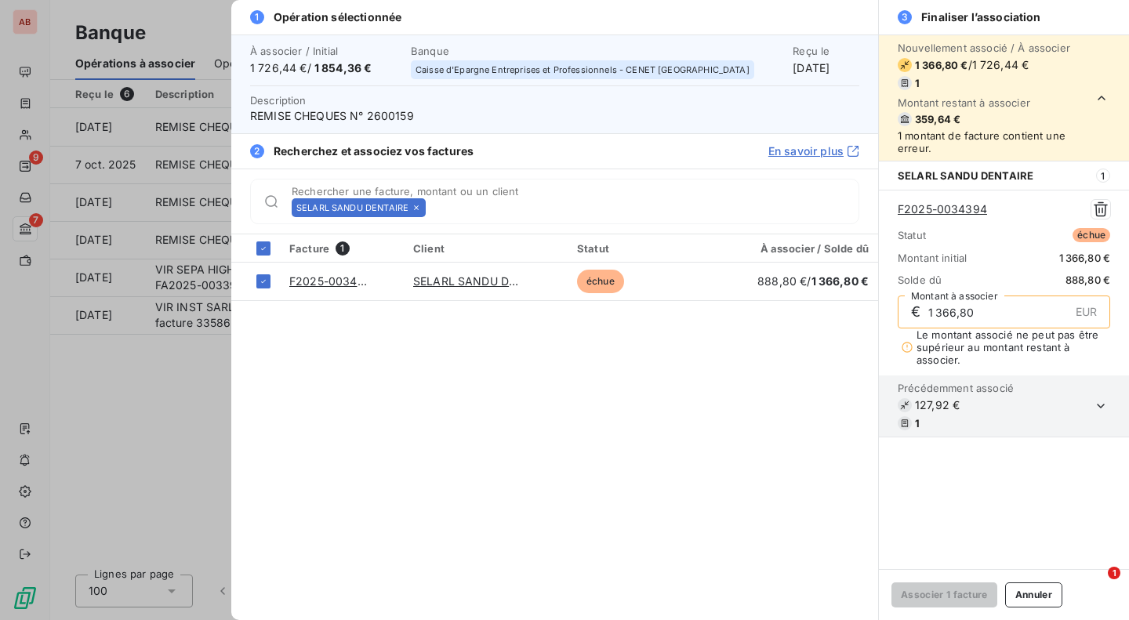
type input "1 366,80"
click at [943, 511] on div "Nouvellement associé / À associer 1 366,80 € / 1 726,44 € 1 Montant restant à a…" at bounding box center [1004, 302] width 250 height 535
click at [990, 320] on input "1 366,80" at bounding box center [998, 311] width 142 height 31
click at [1038, 600] on button "Annuler" at bounding box center [1033, 595] width 57 height 25
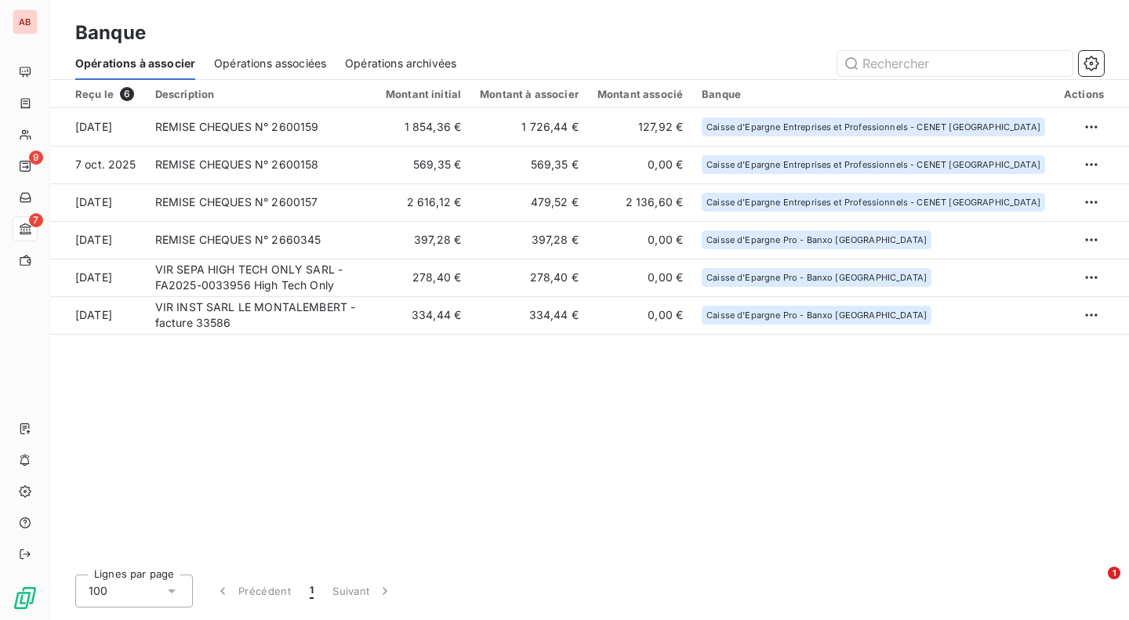
click at [471, 139] on td "1 854,36 €" at bounding box center [423, 127] width 94 height 38
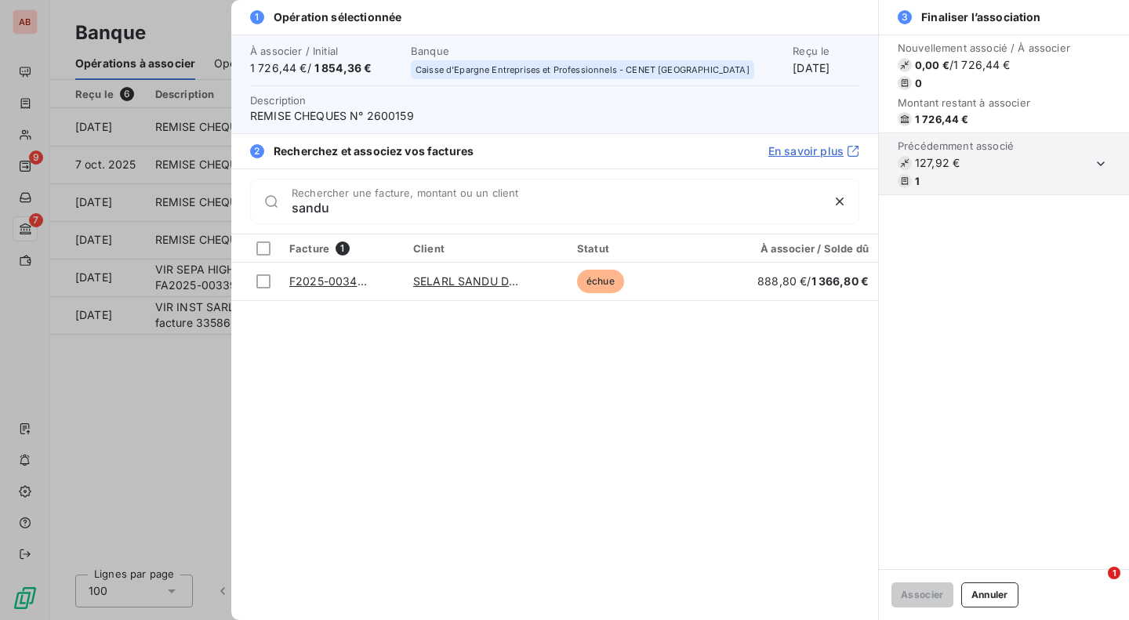
type input "sandu"
click at [34, 102] on div at bounding box center [564, 310] width 1129 height 620
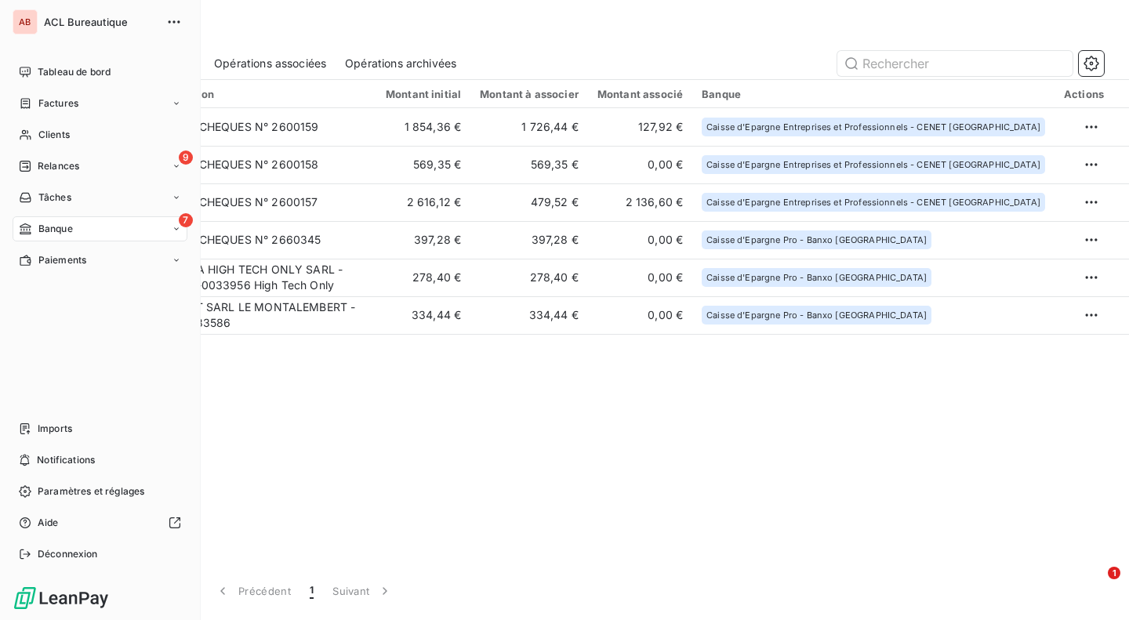
click at [34, 102] on div "Factures" at bounding box center [49, 103] width 60 height 14
click at [52, 225] on span "Clients" at bounding box center [53, 229] width 31 height 14
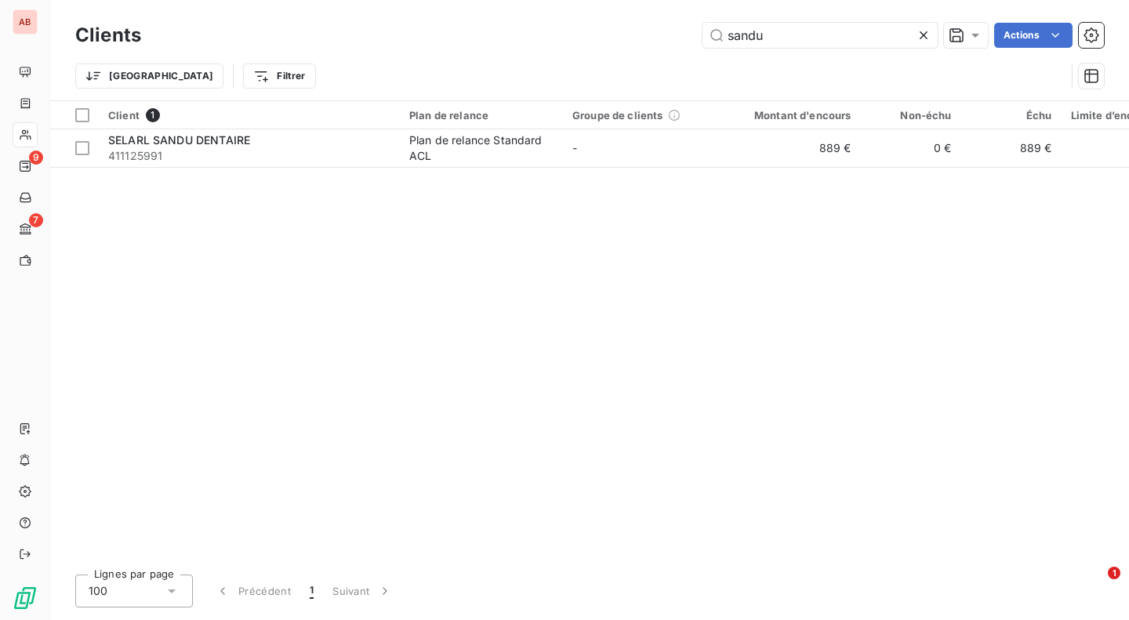
click at [252, 143] on div "SELARL SANDU DENTAIRE" at bounding box center [249, 141] width 282 height 16
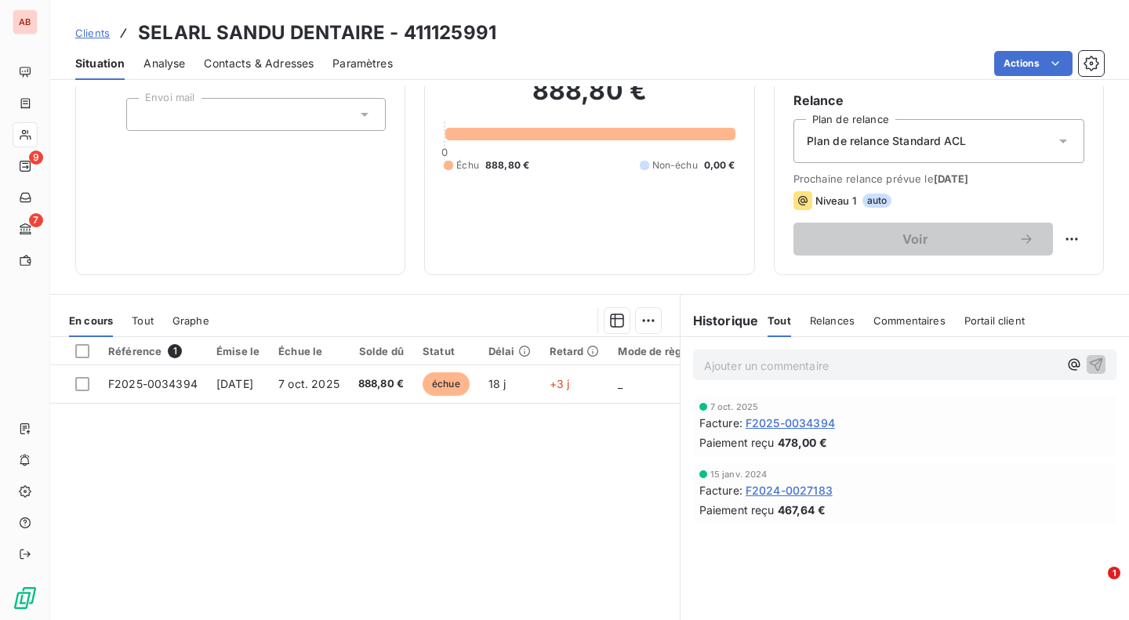
scroll to position [144, 0]
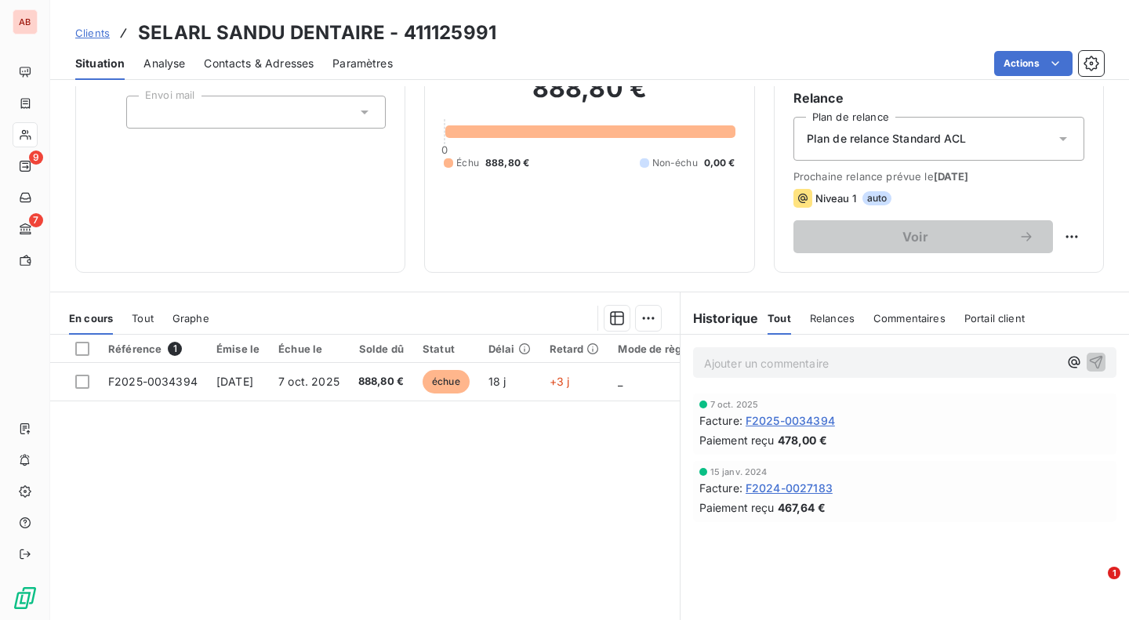
click at [384, 383] on td "888,80 €" at bounding box center [381, 382] width 64 height 38
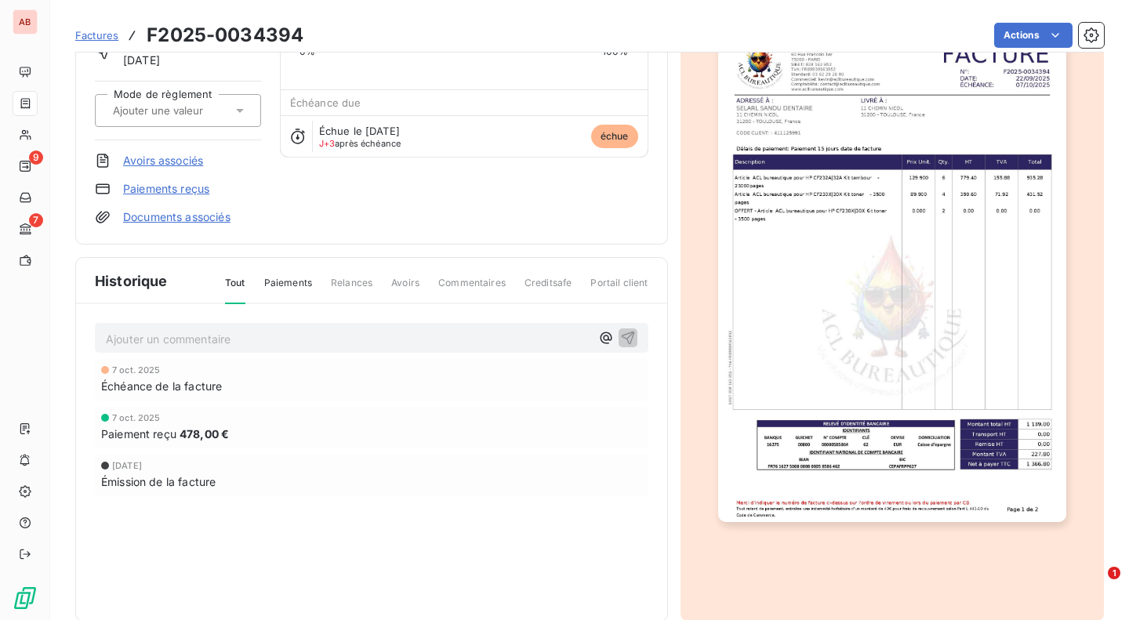
scroll to position [130, 0]
click at [173, 188] on link "Paiements reçus" at bounding box center [166, 189] width 86 height 16
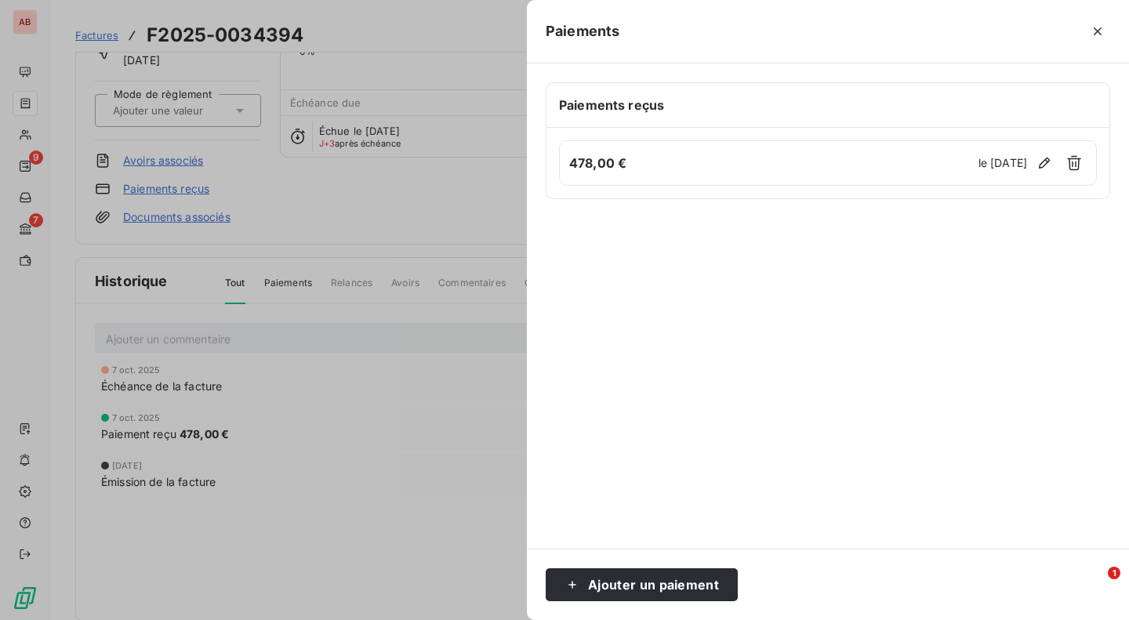
click at [1072, 160] on icon "button" at bounding box center [1074, 163] width 16 height 16
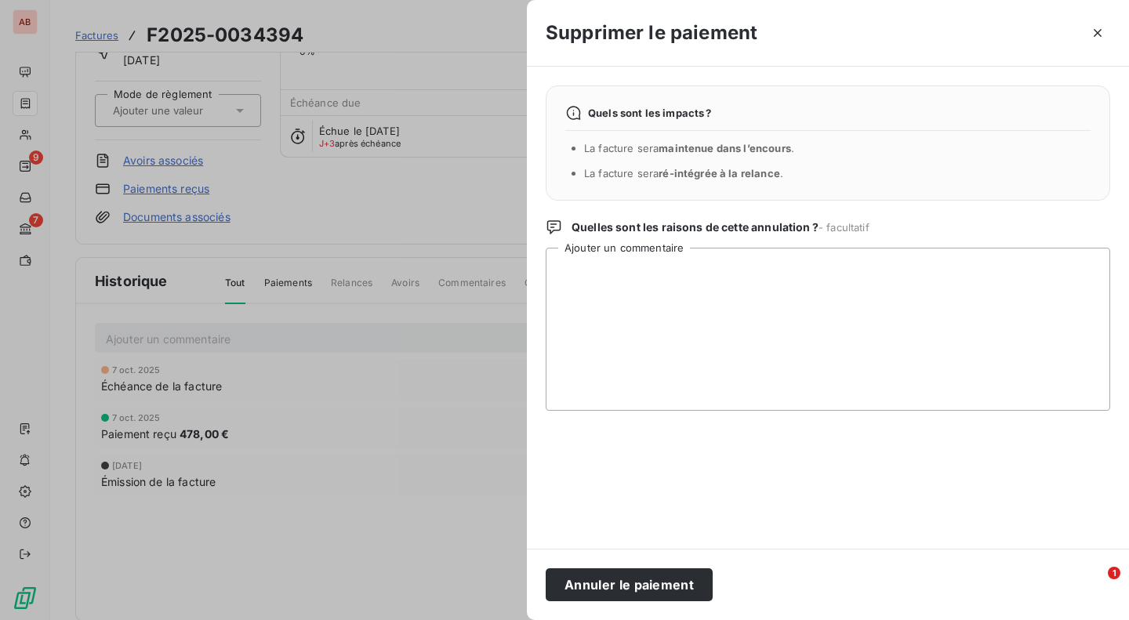
click at [618, 581] on button "Annuler le paiement" at bounding box center [629, 585] width 167 height 33
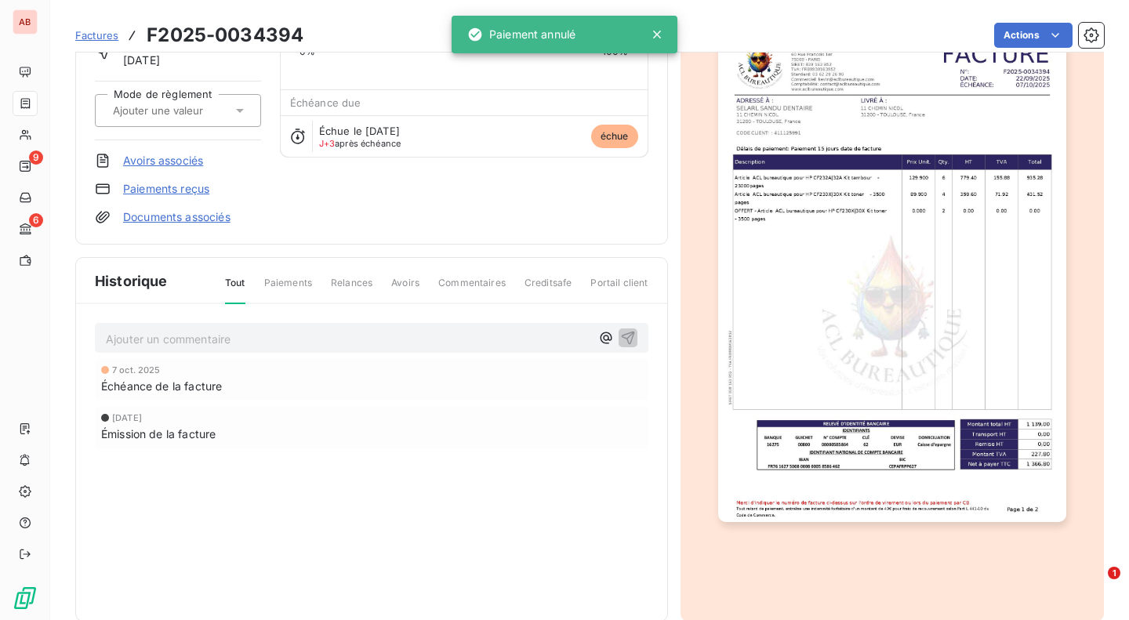
scroll to position [0, 0]
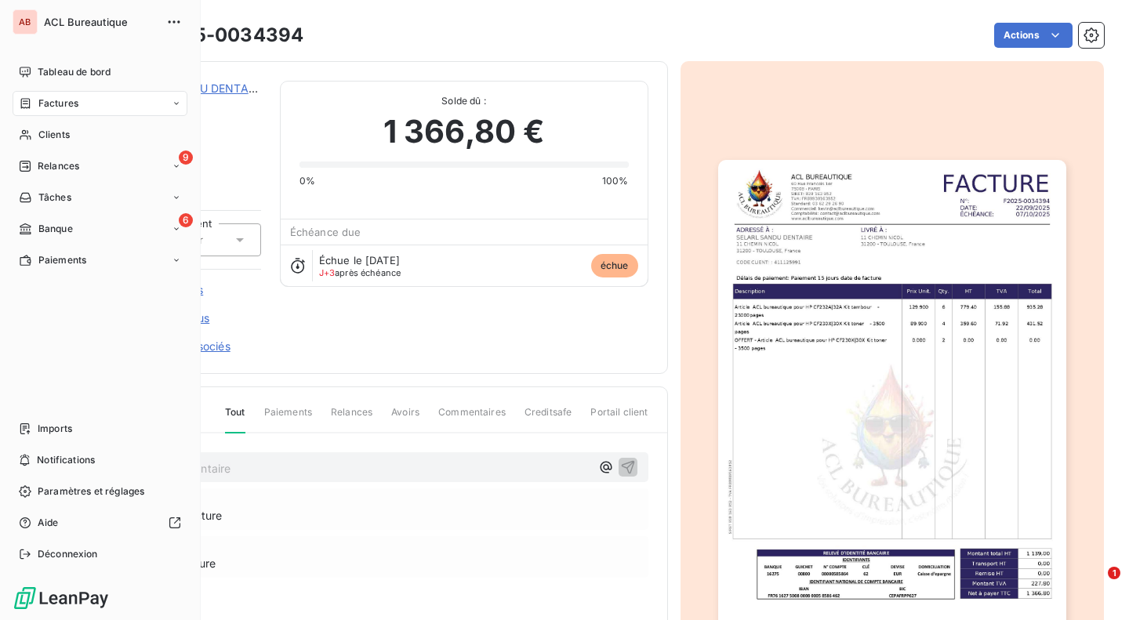
click at [68, 221] on div "6 Banque" at bounding box center [100, 228] width 175 height 25
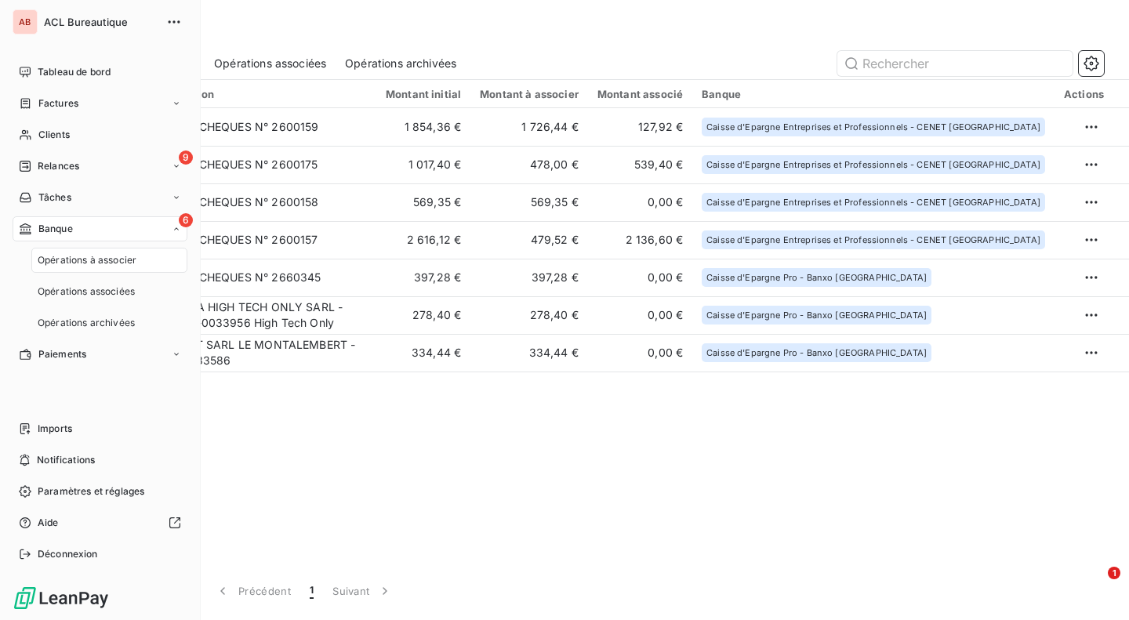
click at [78, 257] on span "Opérations à associer" at bounding box center [87, 260] width 99 height 14
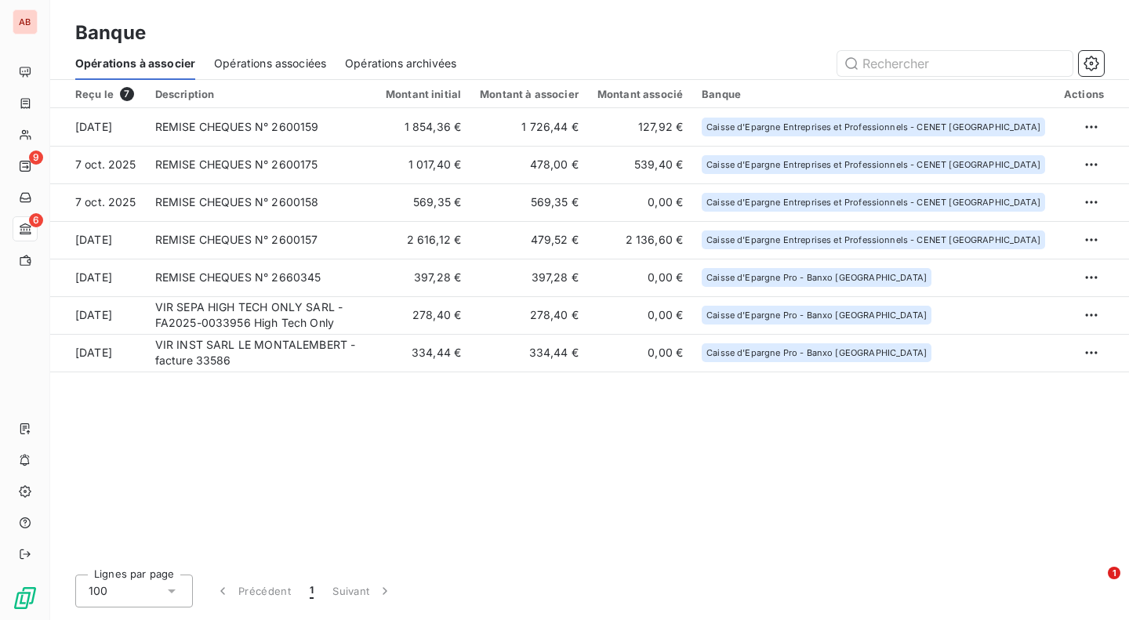
click at [449, 113] on td "1 854,36 €" at bounding box center [423, 127] width 94 height 38
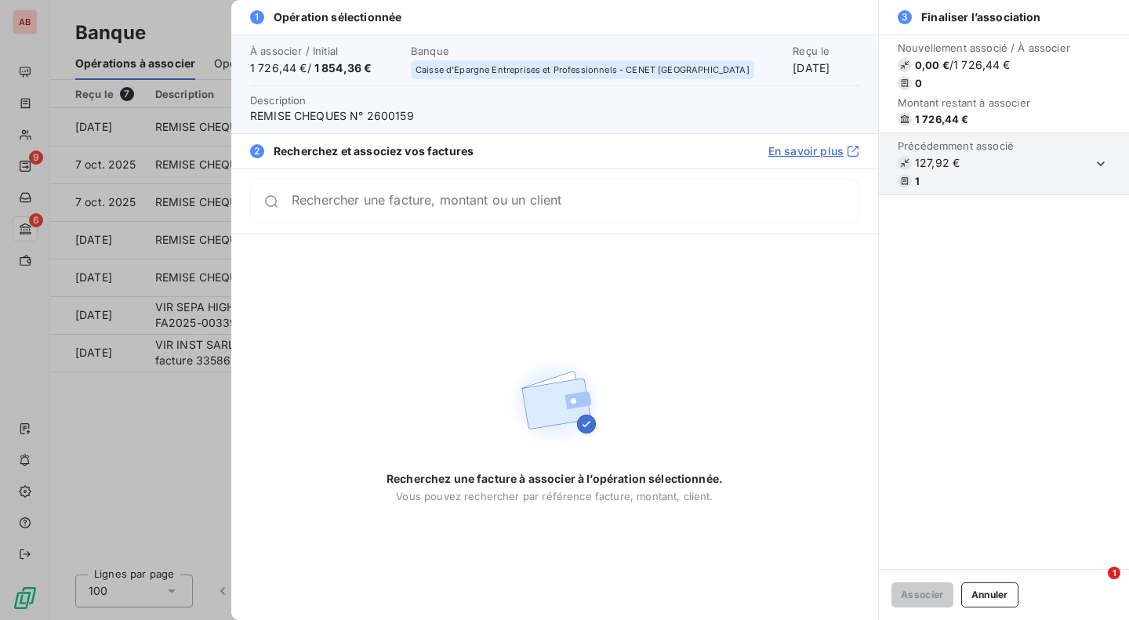
click at [441, 208] on input "Rechercher une facture, montant ou un client" at bounding box center [575, 202] width 567 height 16
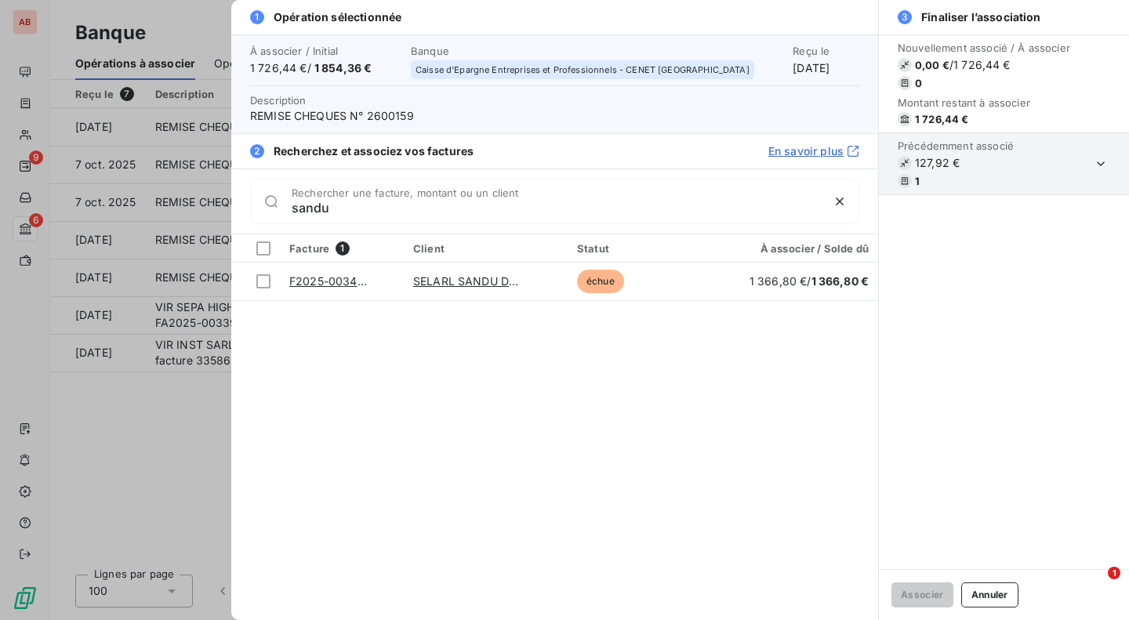
type input "sandu"
click at [266, 277] on div at bounding box center [263, 281] width 14 height 14
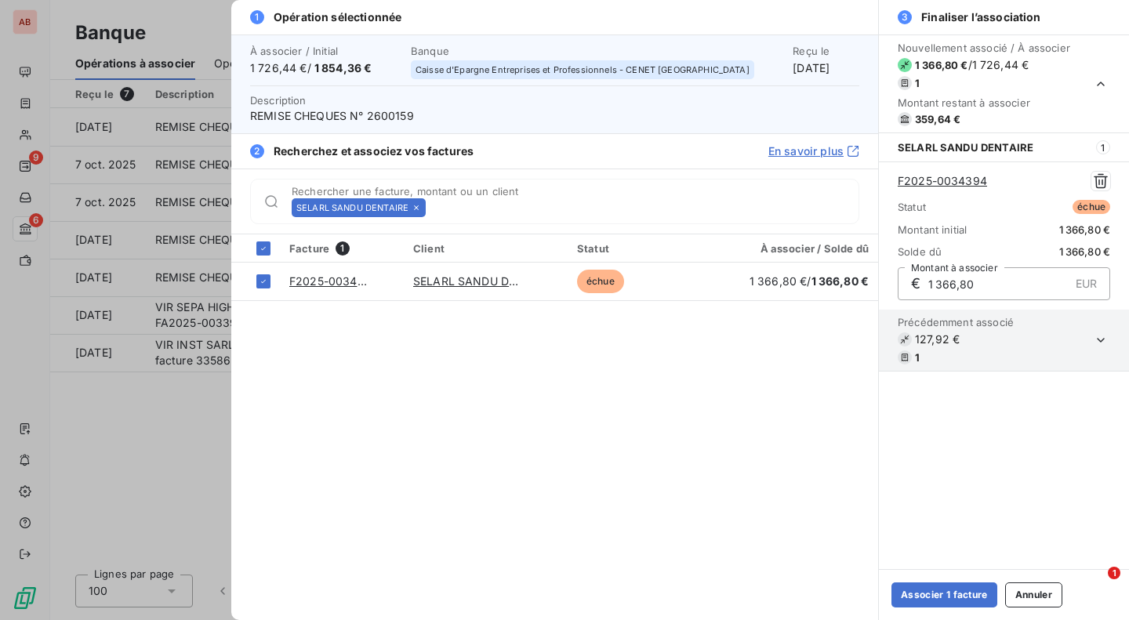
click at [912, 591] on button "Associer 1 facture" at bounding box center [945, 595] width 106 height 25
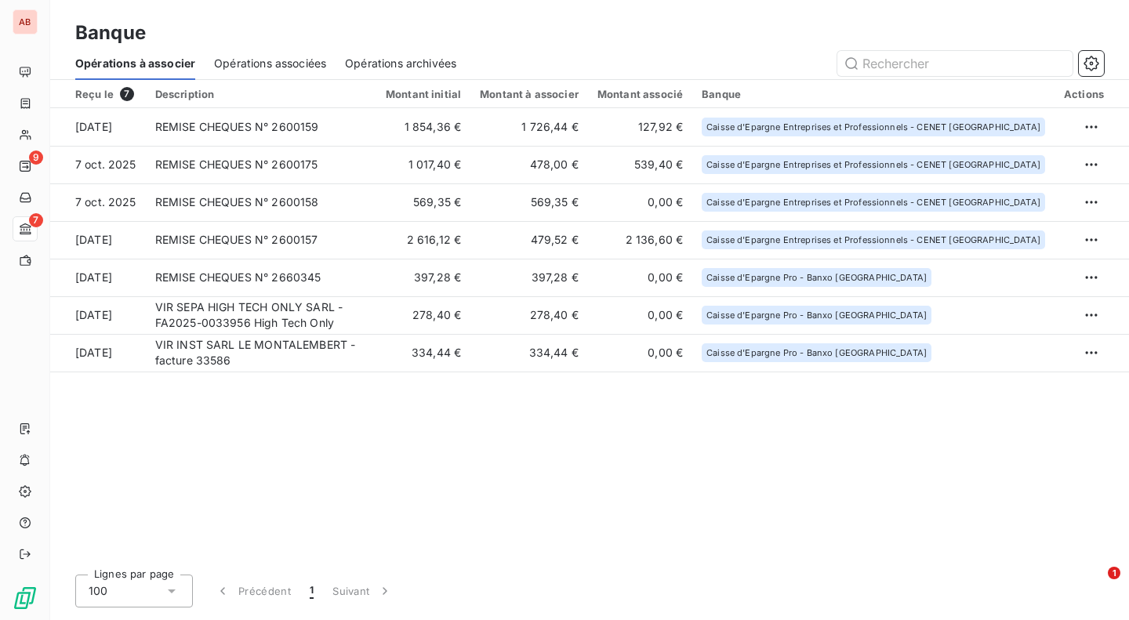
click at [588, 125] on td "1 726,44 €" at bounding box center [530, 127] width 118 height 38
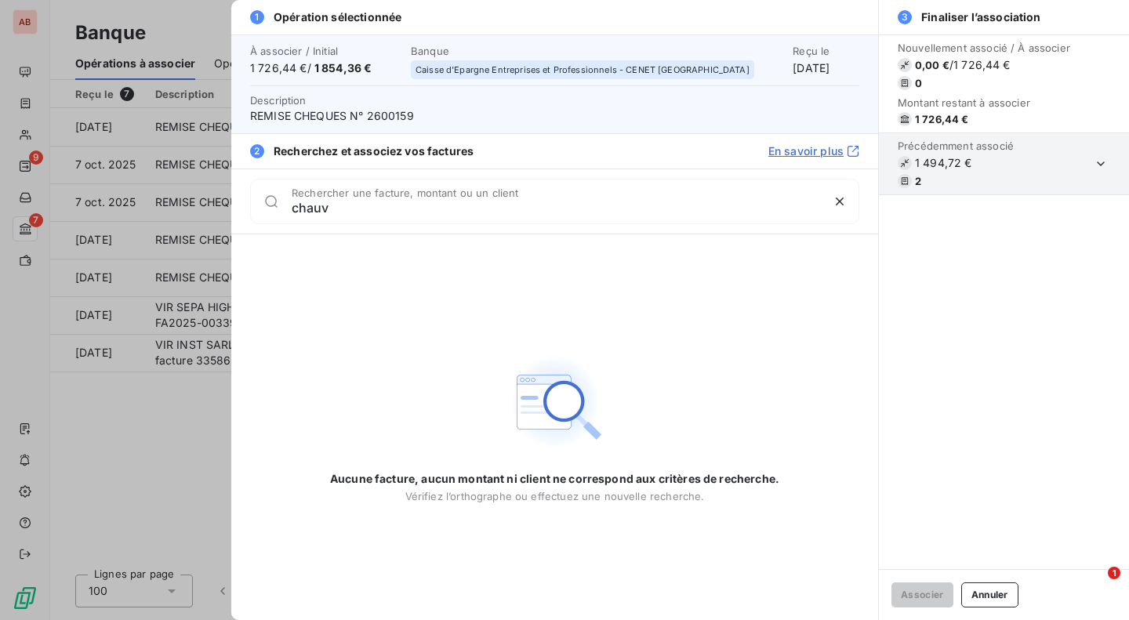
type input "chauv"
click at [187, 467] on div at bounding box center [564, 310] width 1129 height 620
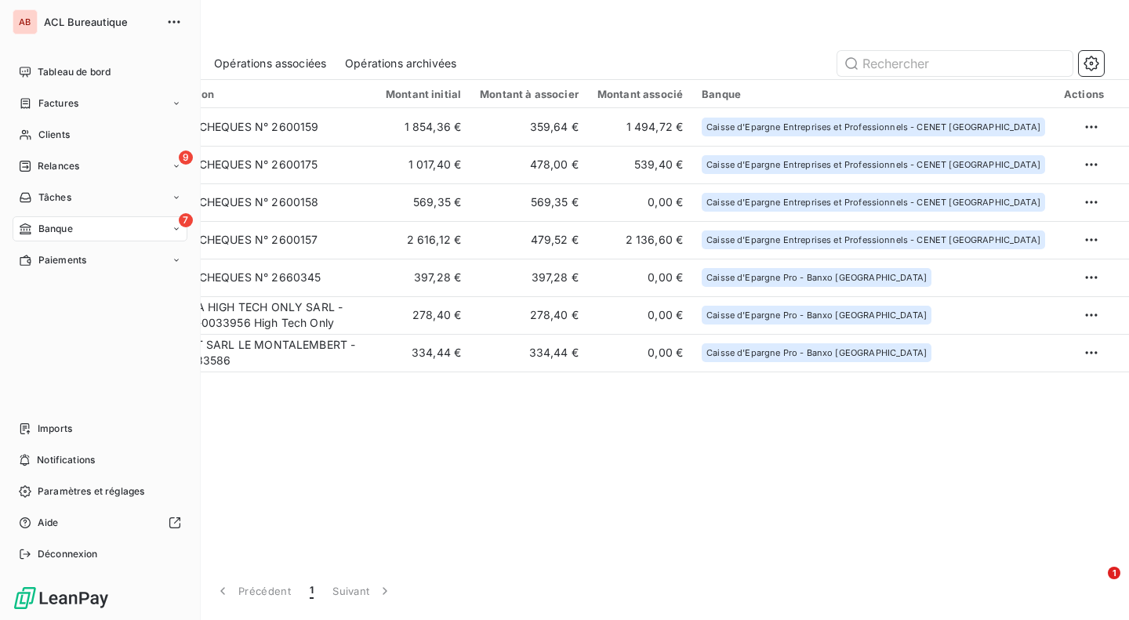
click at [95, 109] on div "Factures" at bounding box center [100, 103] width 175 height 25
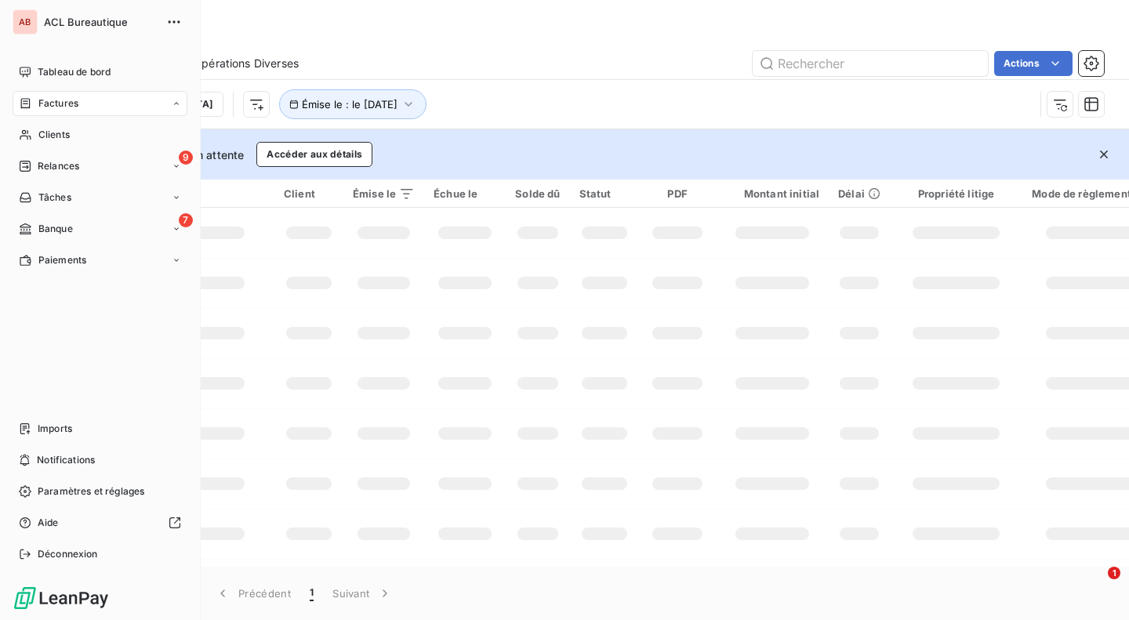
click at [0, 0] on div "Factures" at bounding box center [0, 0] width 0 height 0
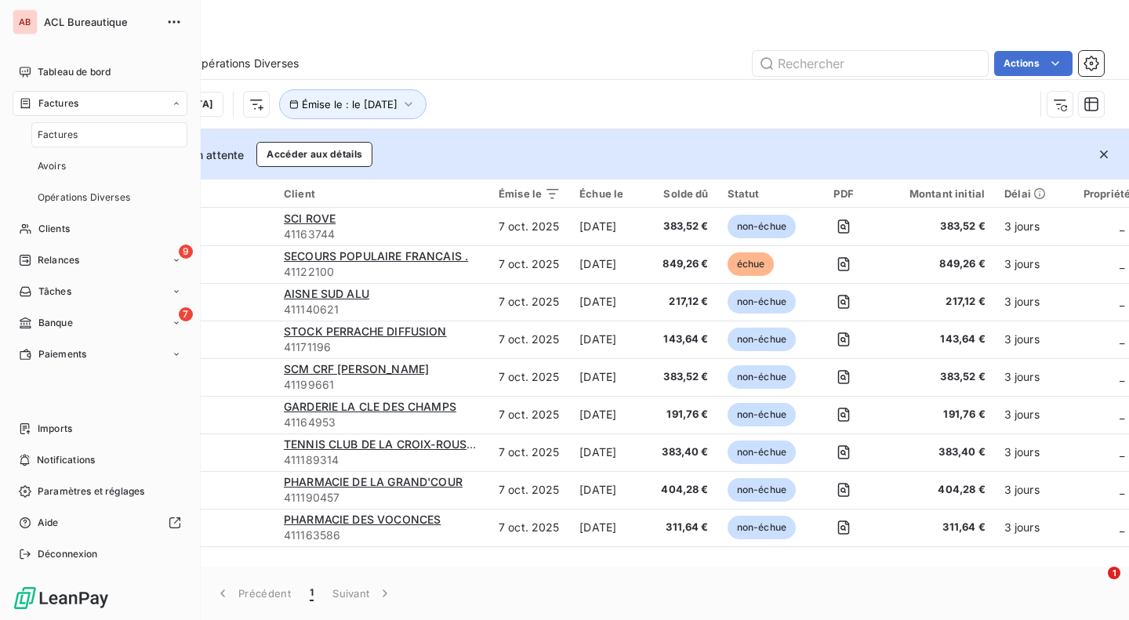
click at [100, 132] on div "Factures" at bounding box center [109, 134] width 156 height 25
click at [91, 137] on div "Factures" at bounding box center [109, 134] width 156 height 25
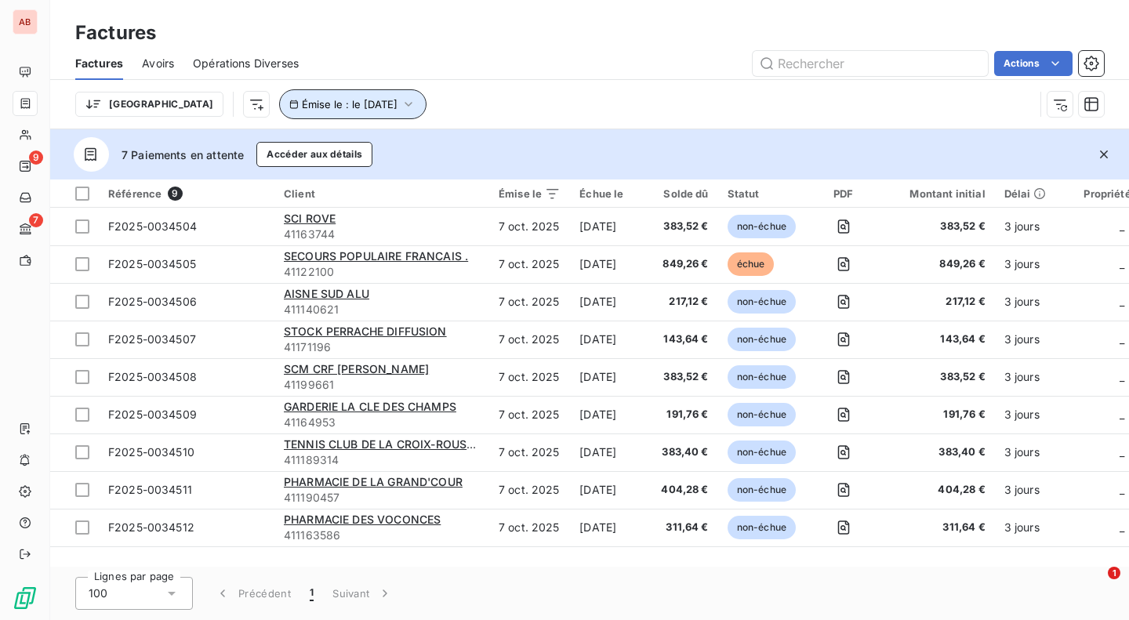
click at [319, 103] on span "Émise le : le [DATE]" at bounding box center [350, 104] width 96 height 13
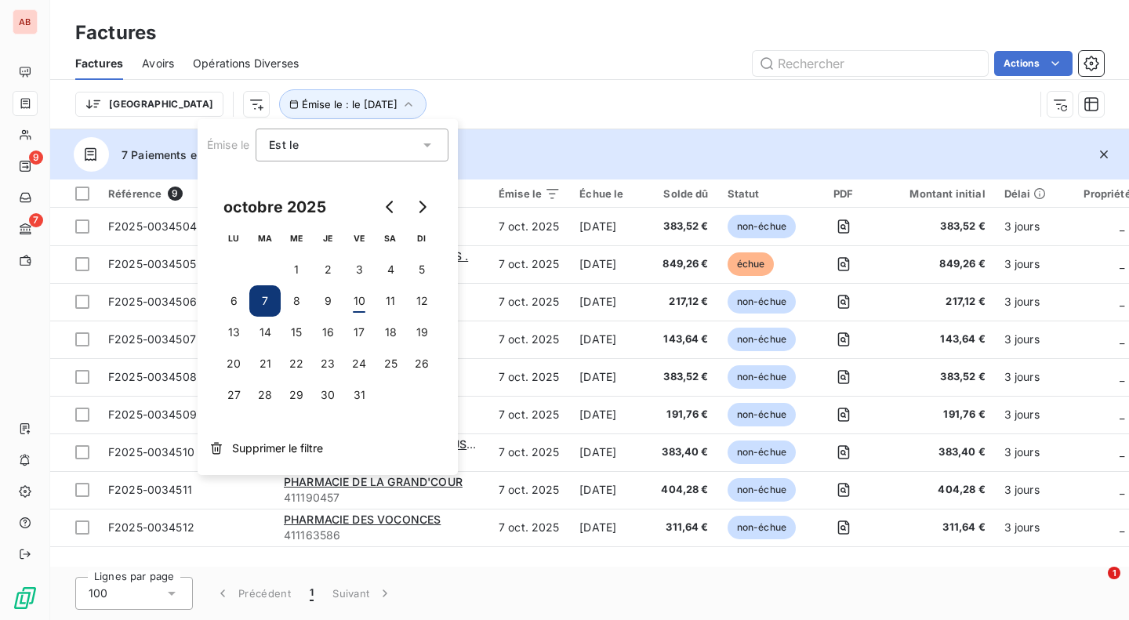
click at [303, 302] on button "8" at bounding box center [296, 300] width 31 height 31
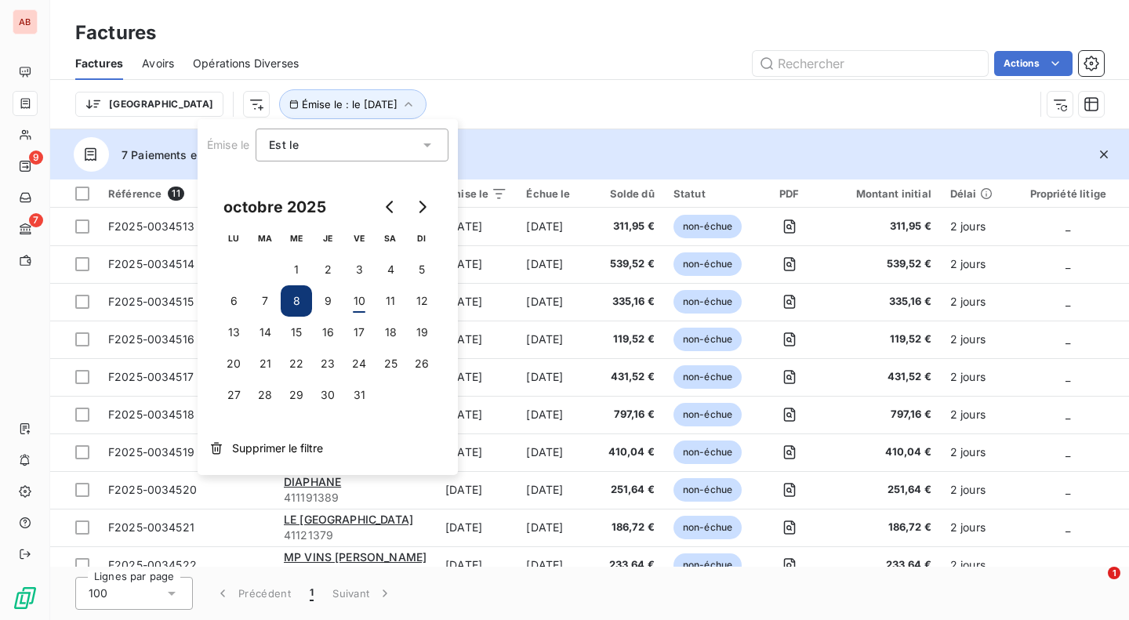
click at [555, 88] on div "Trier Émise le : le [DATE]" at bounding box center [589, 104] width 1029 height 49
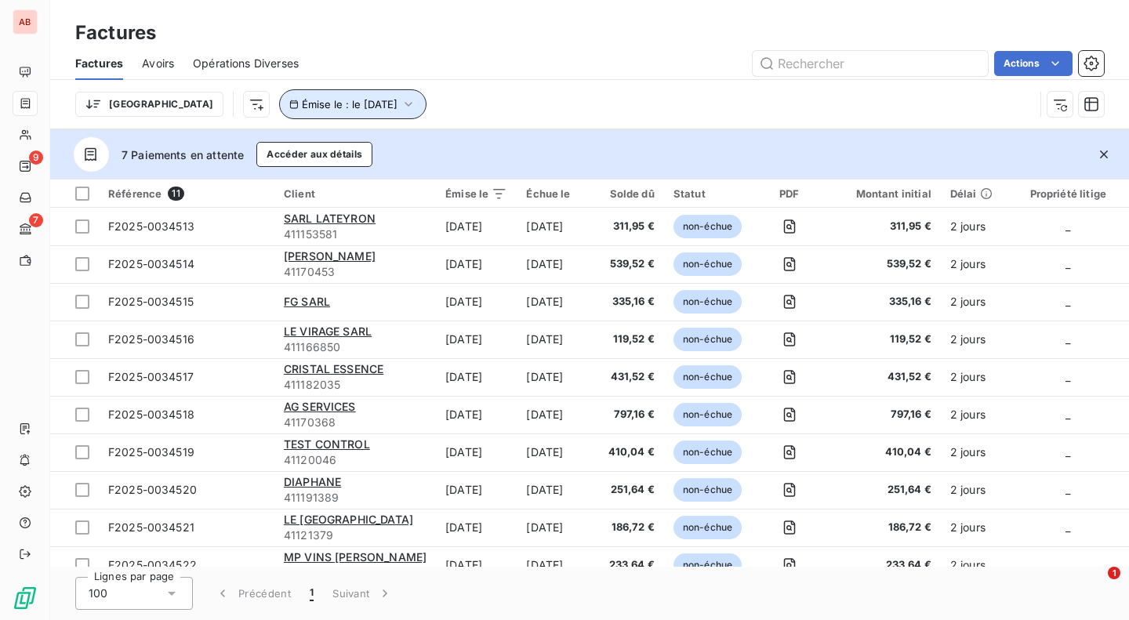
click at [295, 93] on button "Émise le : le [DATE]" at bounding box center [352, 104] width 147 height 30
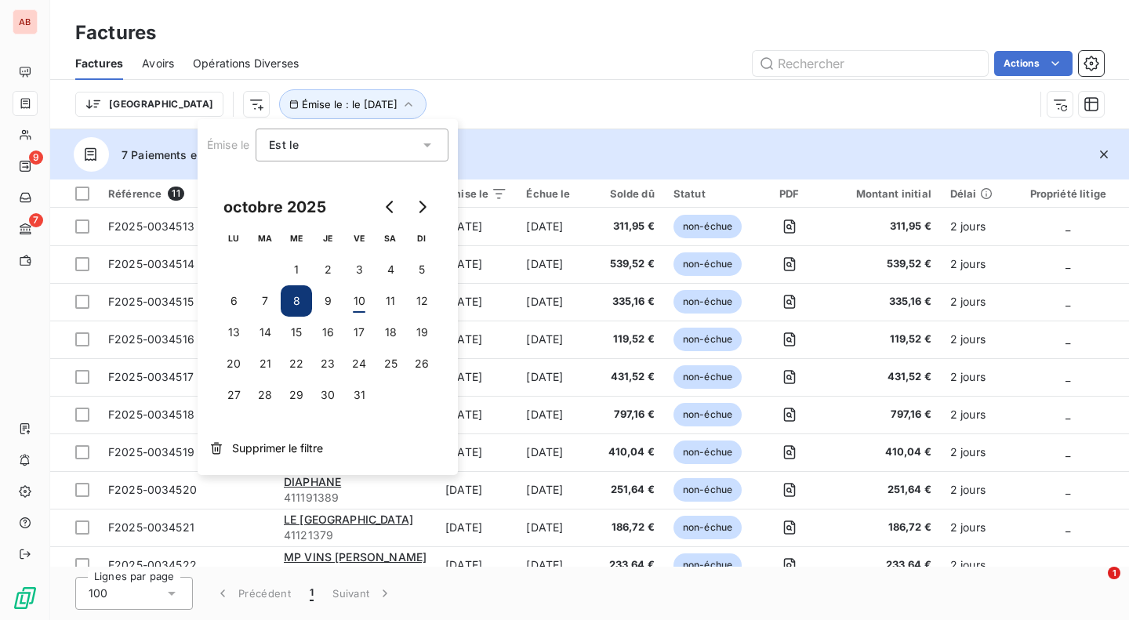
click at [335, 310] on button "9" at bounding box center [327, 300] width 31 height 31
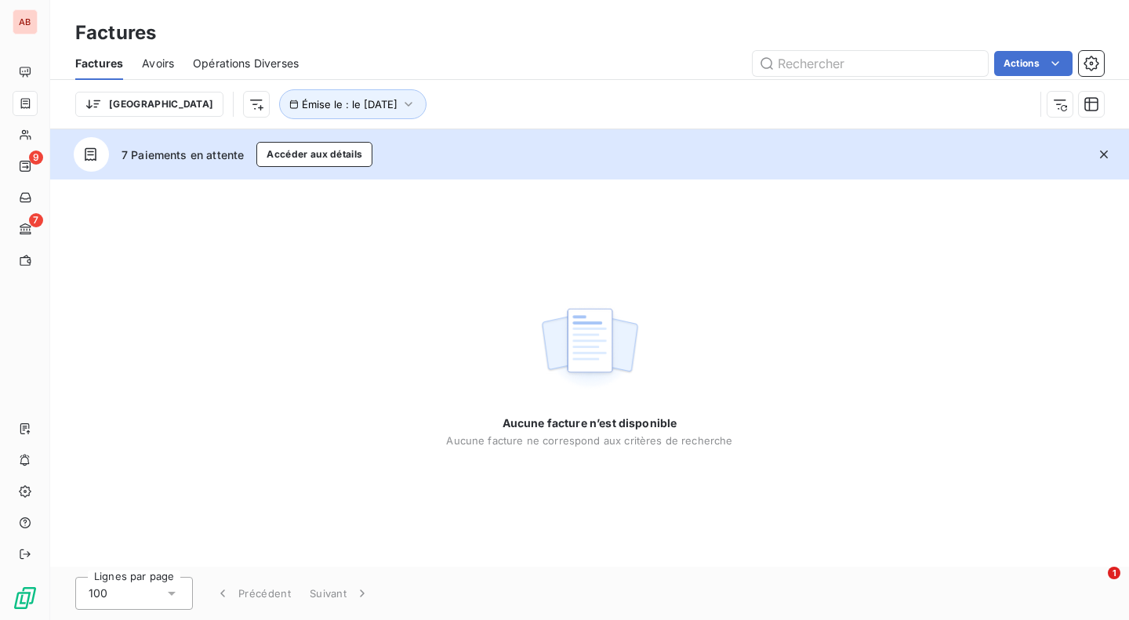
click at [614, 152] on div "7 Paiements en attente Accéder aux détails" at bounding box center [589, 154] width 1079 height 50
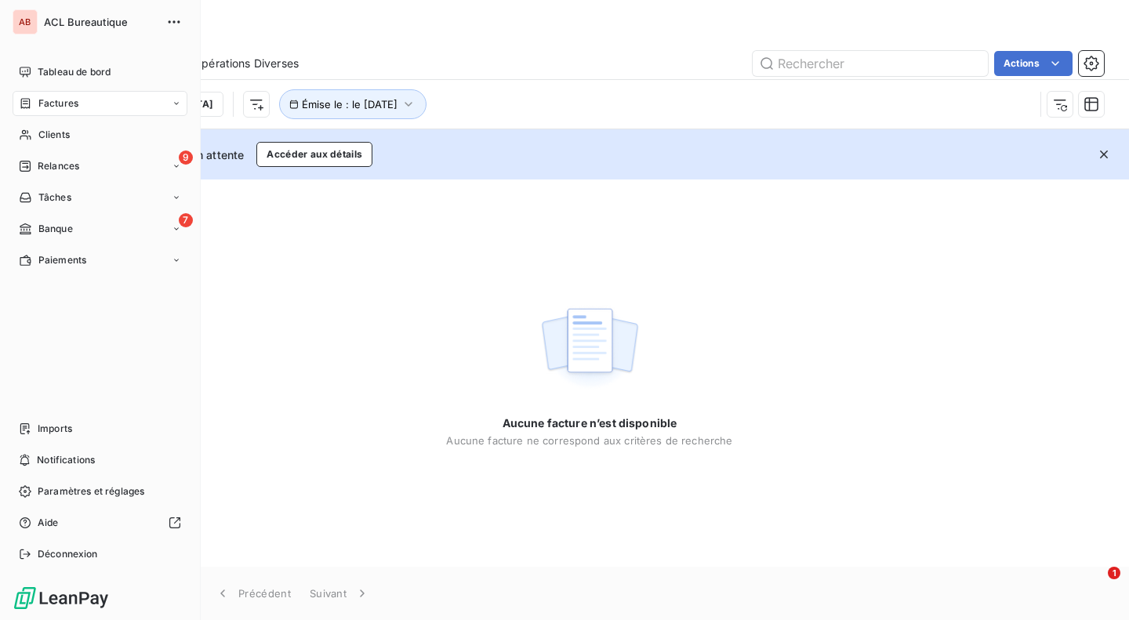
click at [62, 423] on span "Imports" at bounding box center [55, 429] width 35 height 14
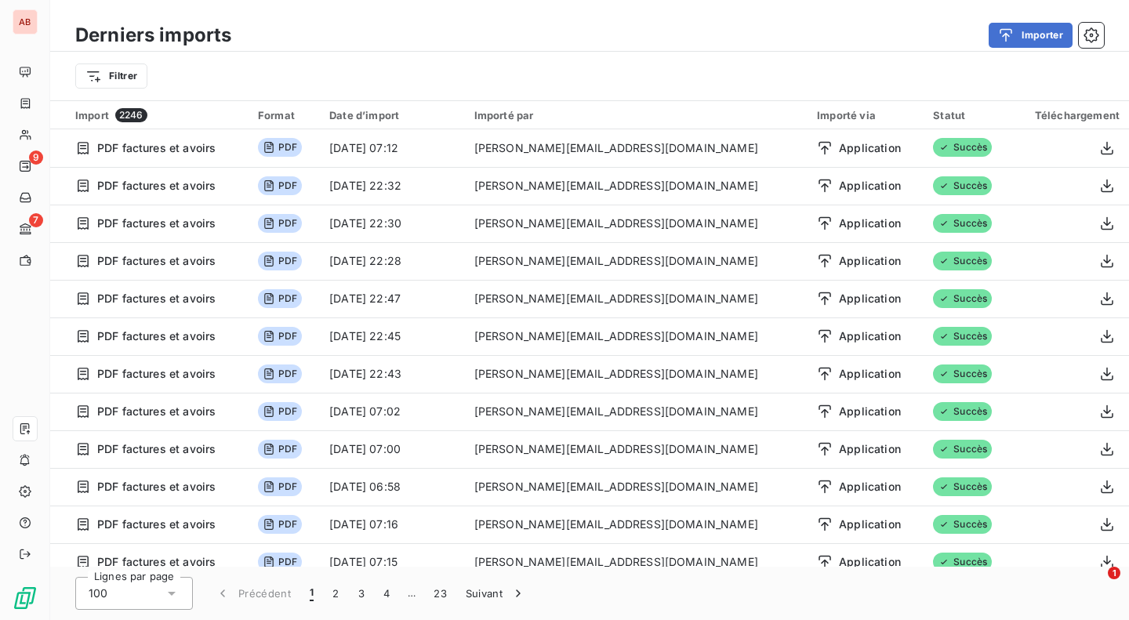
click at [1016, 45] on button "Importer" at bounding box center [1031, 35] width 84 height 25
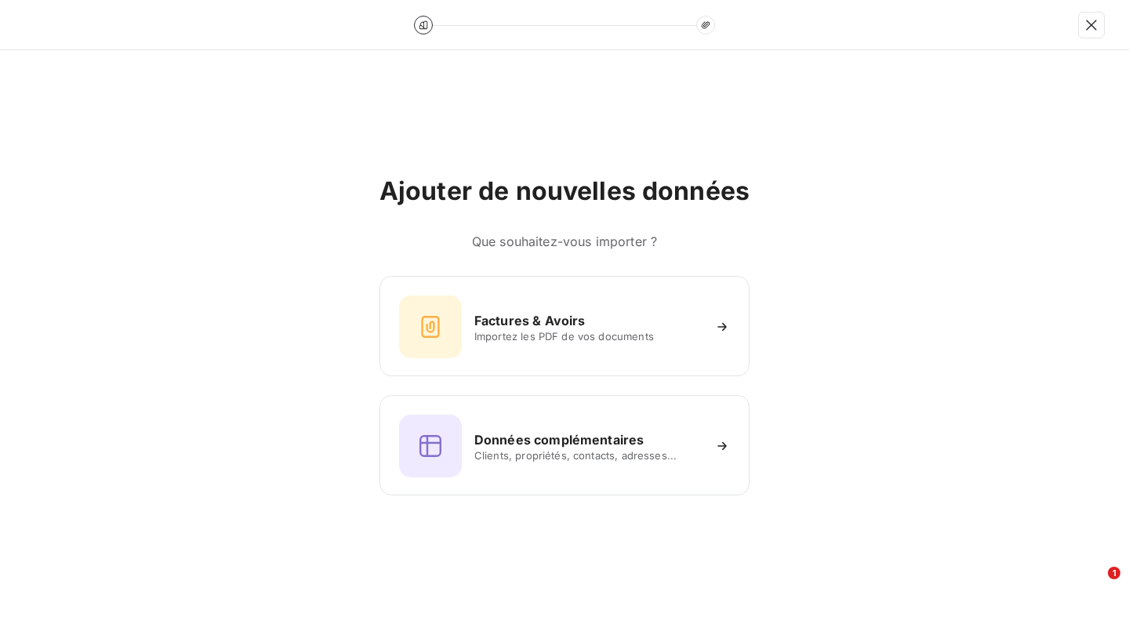
click at [591, 303] on div "Factures & Avoirs Importez les PDF de vos documents" at bounding box center [564, 327] width 331 height 63
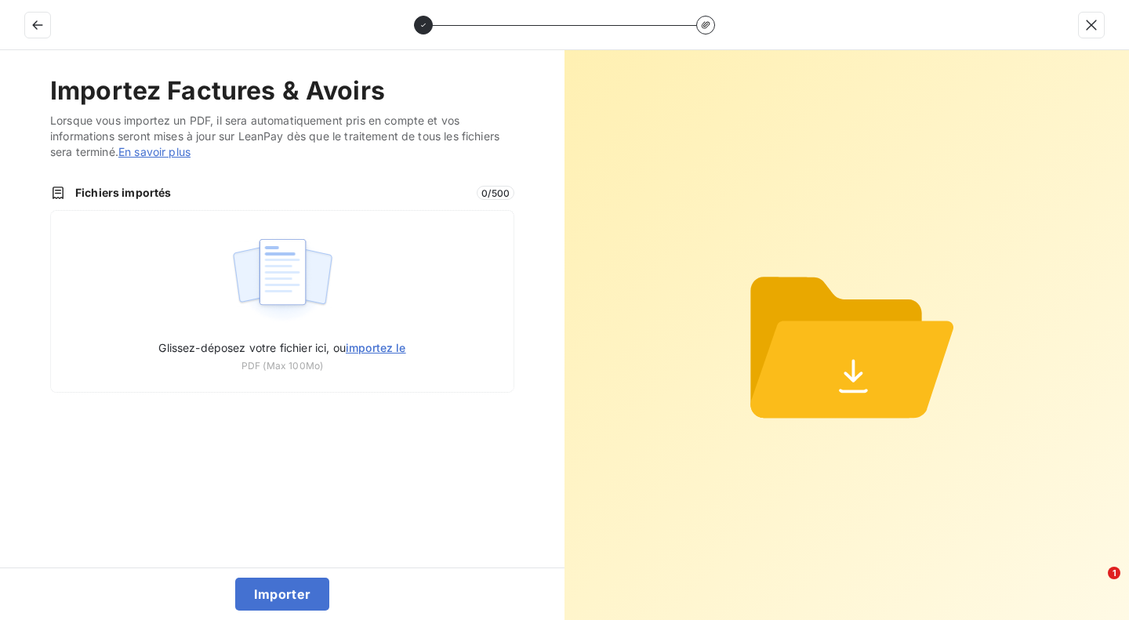
click at [238, 280] on img at bounding box center [283, 280] width 104 height 100
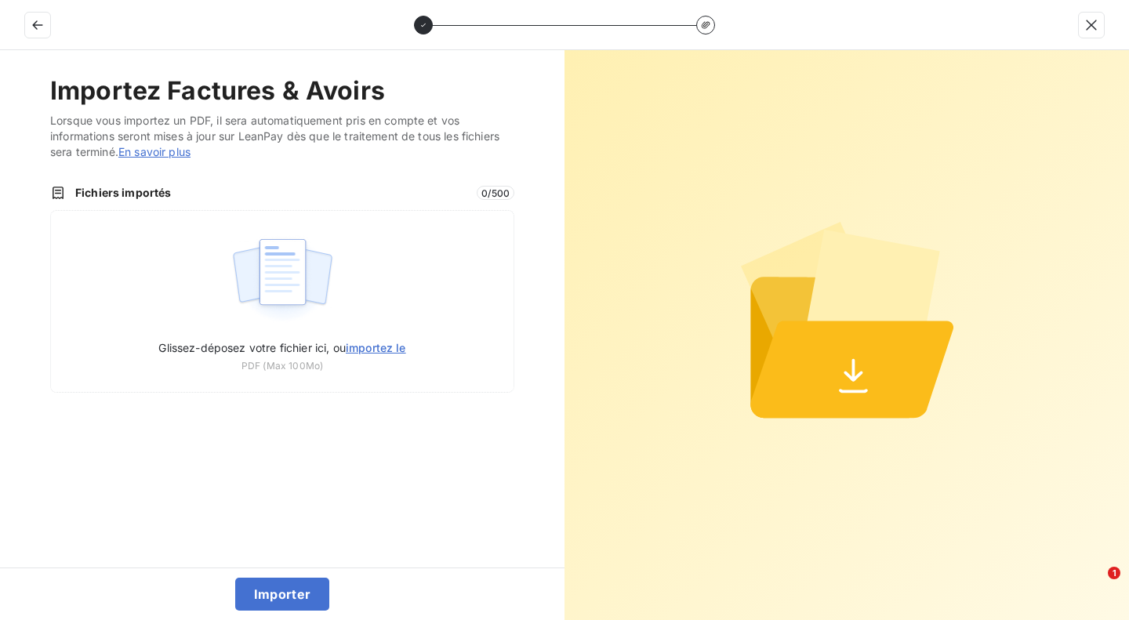
type input "C:\fakepath\F2025-0034527.pdf"
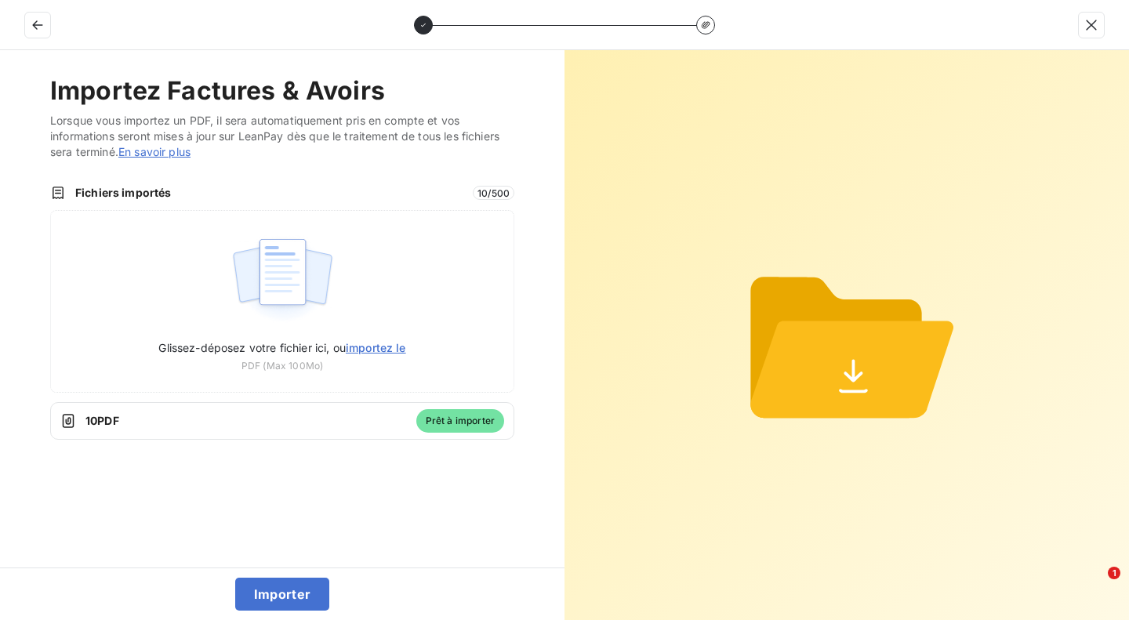
click at [274, 590] on button "Importer" at bounding box center [282, 594] width 95 height 33
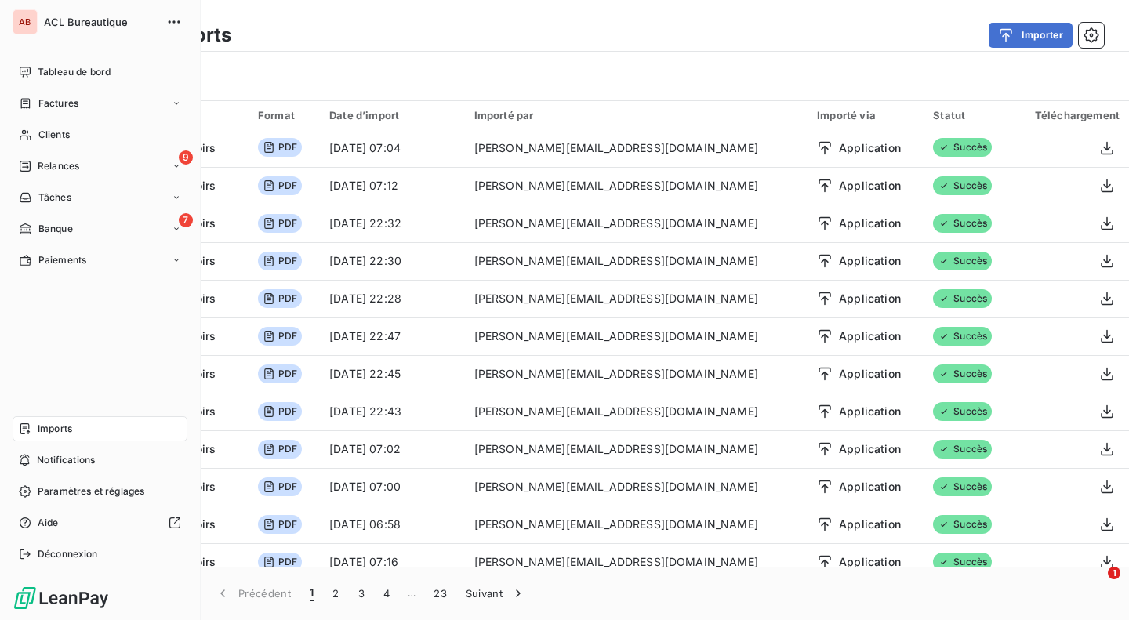
click at [53, 70] on span "Tableau de bord" at bounding box center [74, 72] width 73 height 14
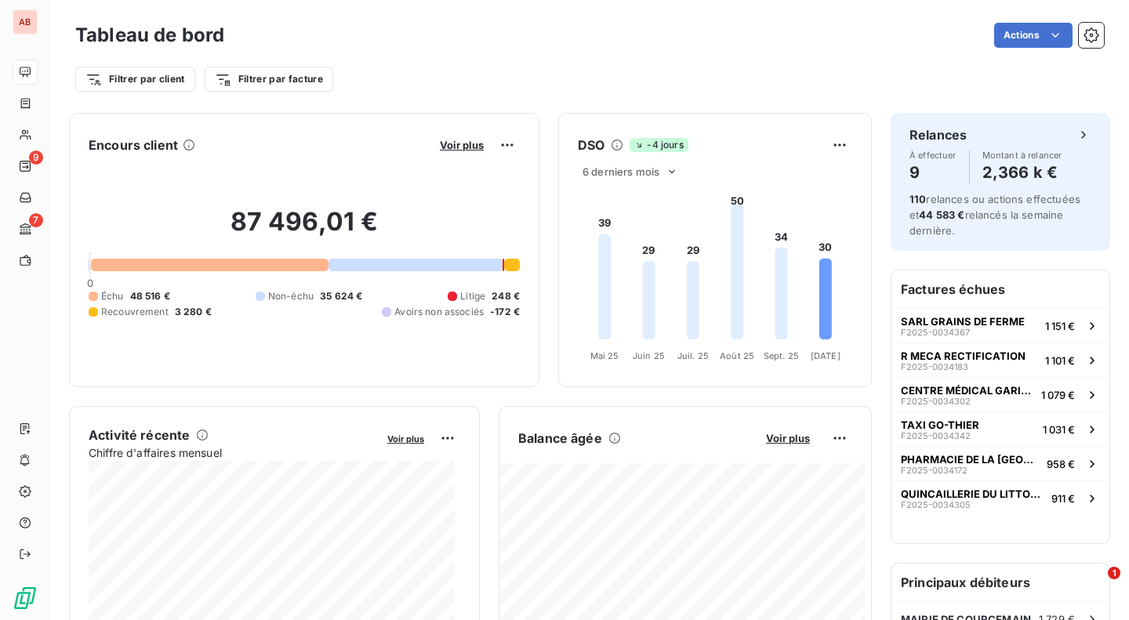
click at [485, 64] on div "Filtrer par client Filtrer par facture" at bounding box center [589, 79] width 1029 height 30
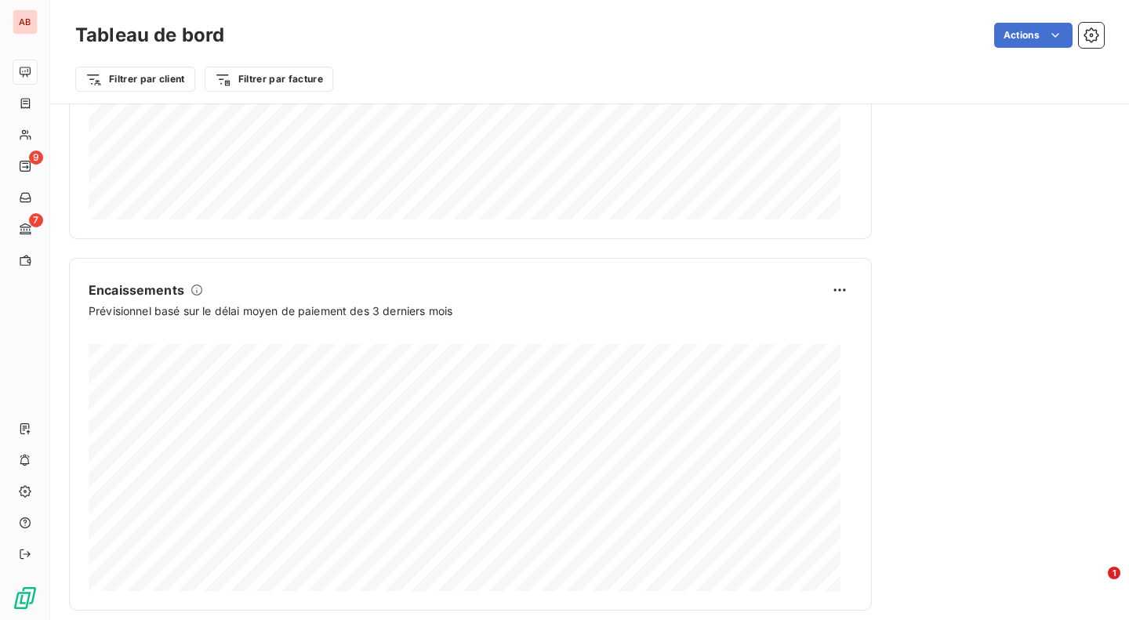
scroll to position [908, 0]
